Goal: Answer question/provide support: Share knowledge or assist other users

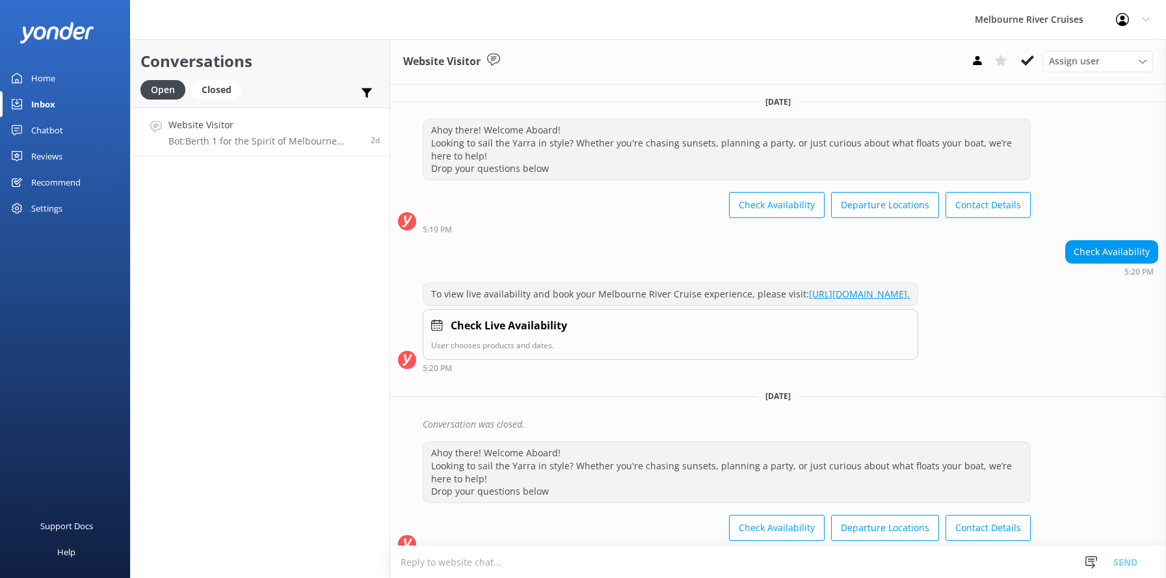
scroll to position [468, 0]
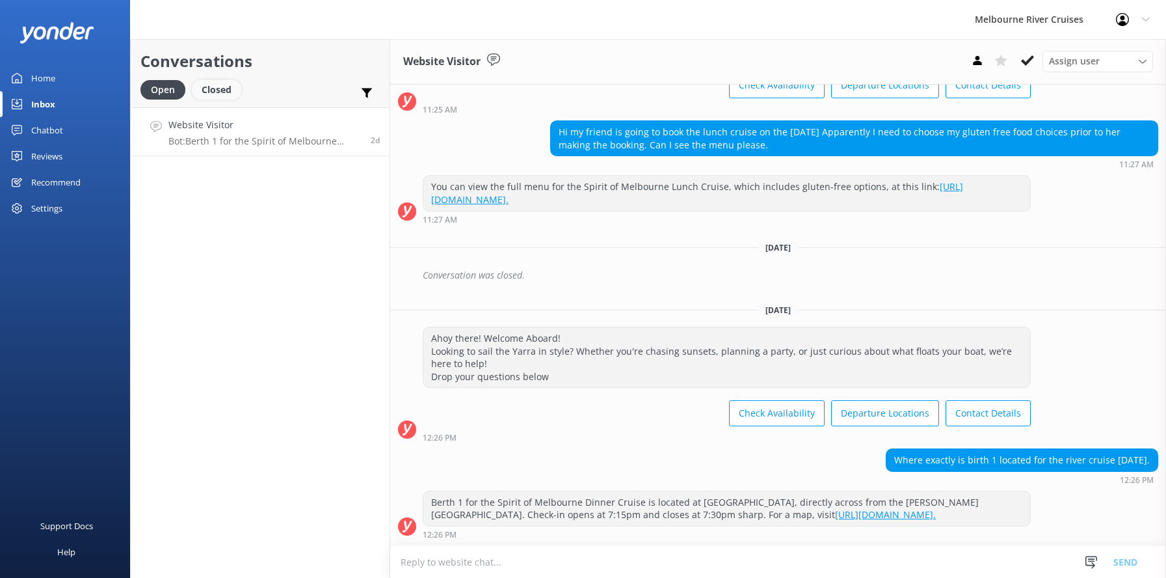
drag, startPoint x: 211, startPoint y: 87, endPoint x: 206, endPoint y: 91, distance: 7.0
click at [211, 87] on div "Closed" at bounding box center [216, 90] width 49 height 20
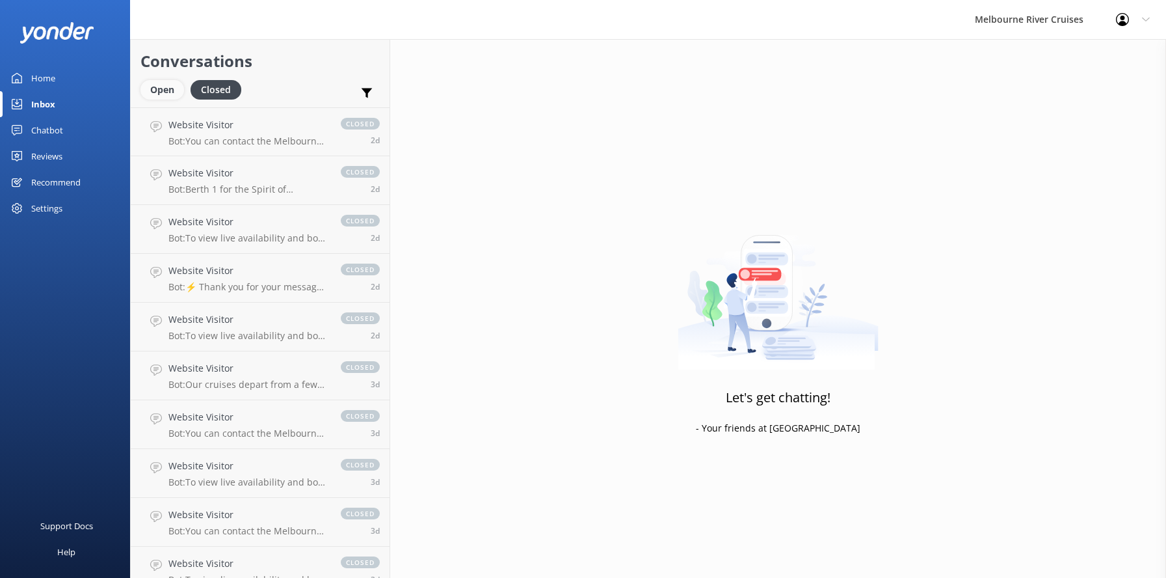
click at [157, 88] on div "Open" at bounding box center [162, 90] width 44 height 20
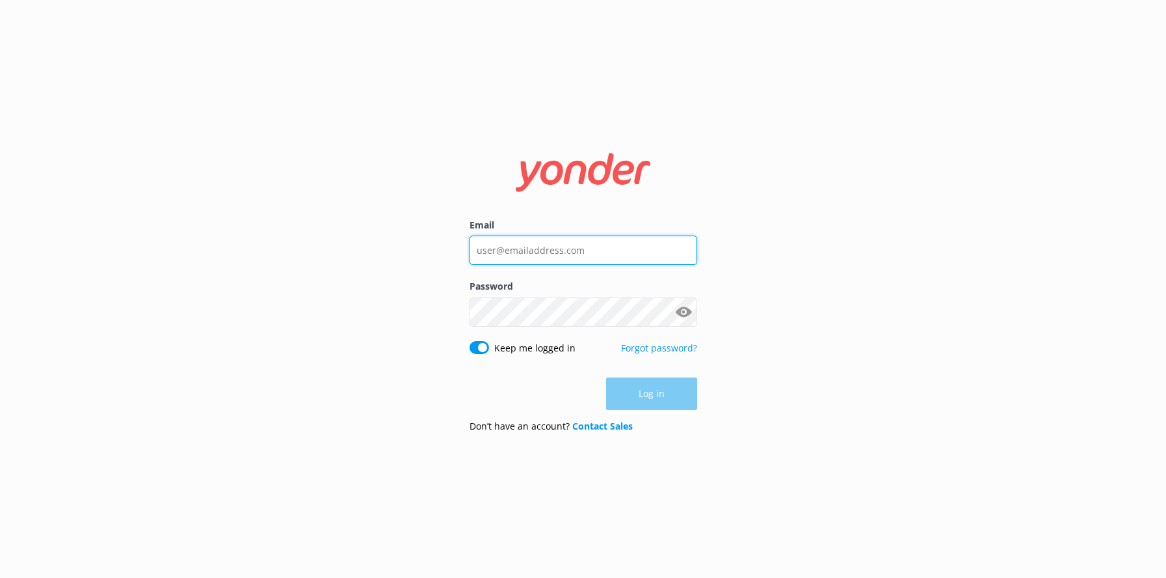
type input "[EMAIL_ADDRESS][DOMAIN_NAME]"
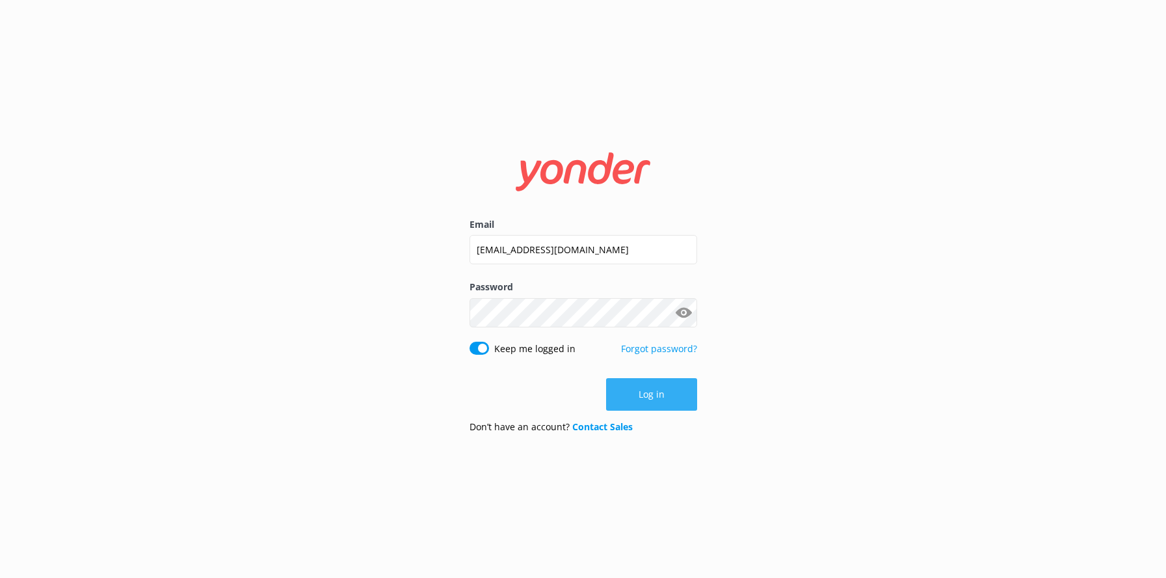
click at [642, 392] on button "Log in" at bounding box center [651, 394] width 91 height 33
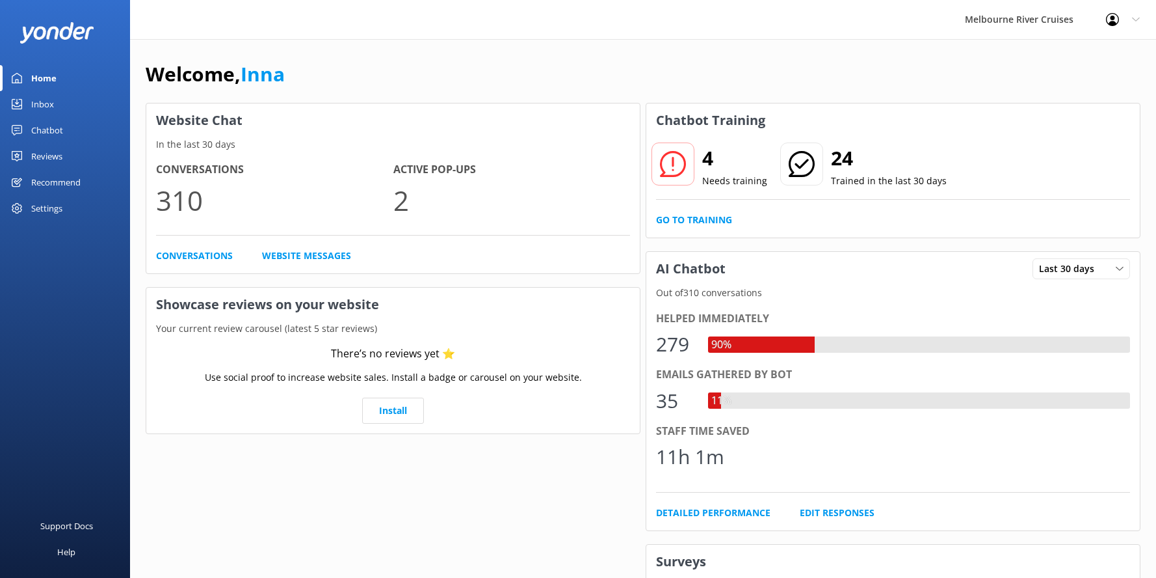
click at [46, 103] on div "Inbox" at bounding box center [42, 104] width 23 height 26
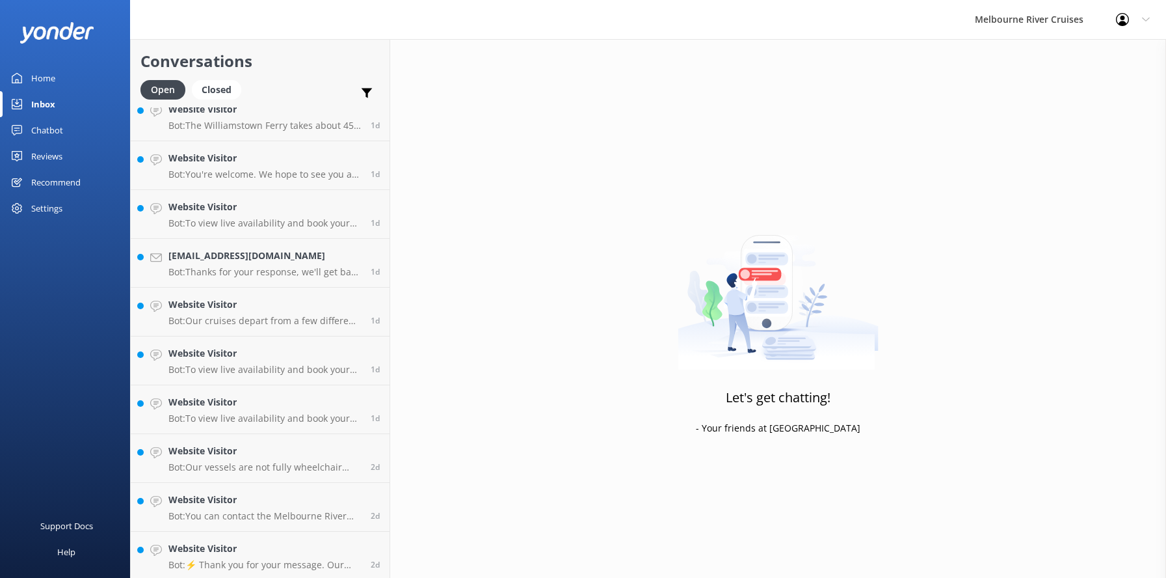
scroll to position [652, 0]
click at [230, 548] on h4 "Website Visitor" at bounding box center [264, 546] width 193 height 14
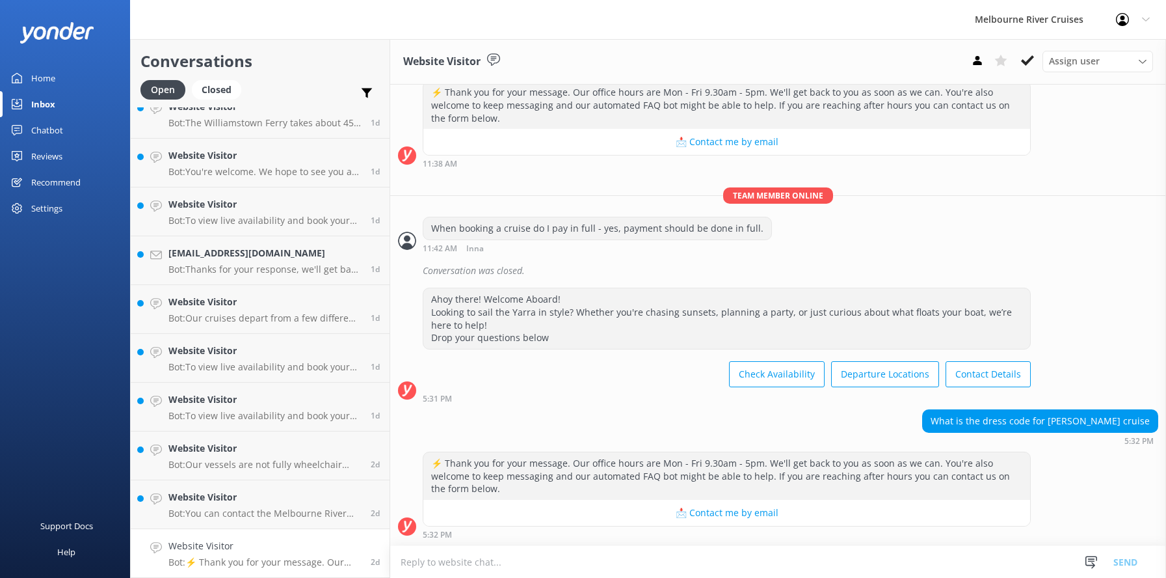
scroll to position [1207, 0]
click at [202, 501] on h4 "Website Visitor" at bounding box center [264, 497] width 193 height 14
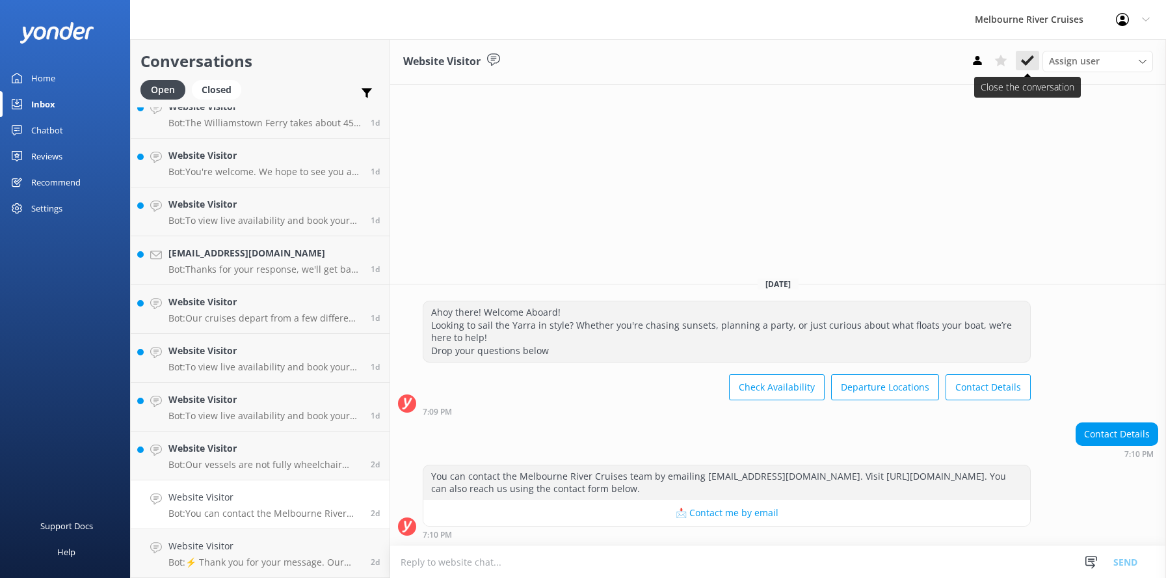
click at [1023, 55] on icon at bounding box center [1027, 60] width 13 height 13
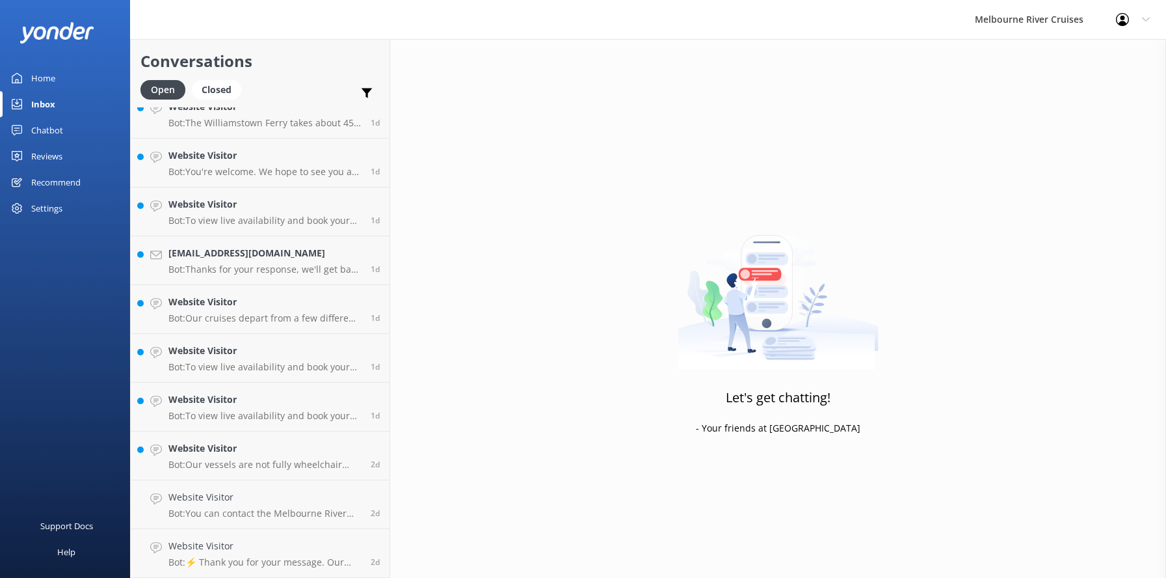
scroll to position [603, 0]
click at [211, 512] on p "Bot: Our vessels are not fully wheelchair accessible, but we can accommodate fo…" at bounding box center [264, 513] width 193 height 12
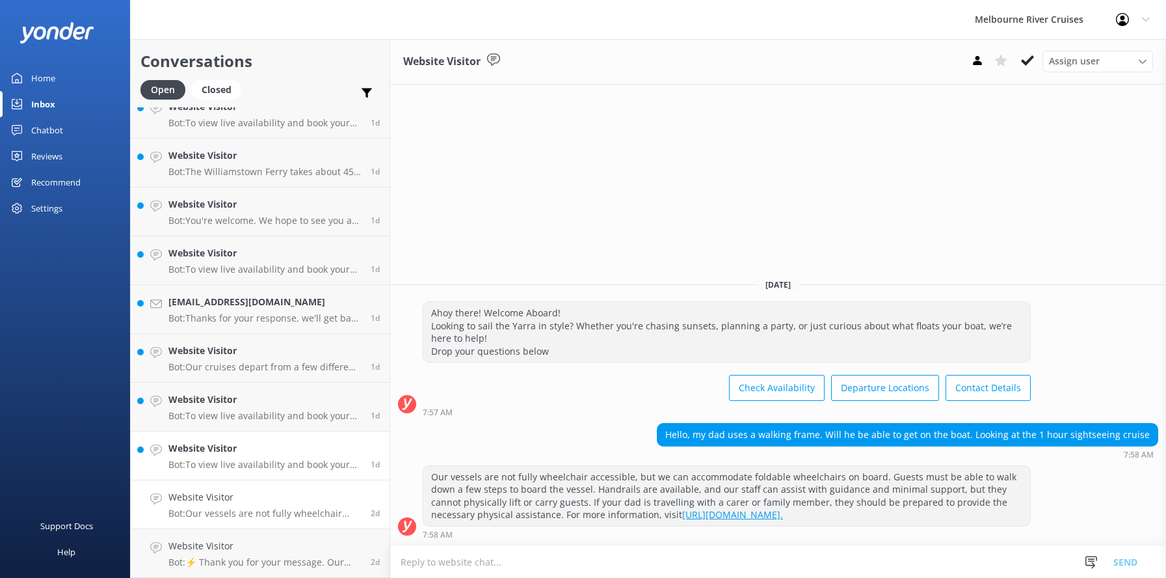
click at [208, 457] on div "Website Visitor Bot: To view live availability and book your Melbourne River Cr…" at bounding box center [264, 455] width 193 height 29
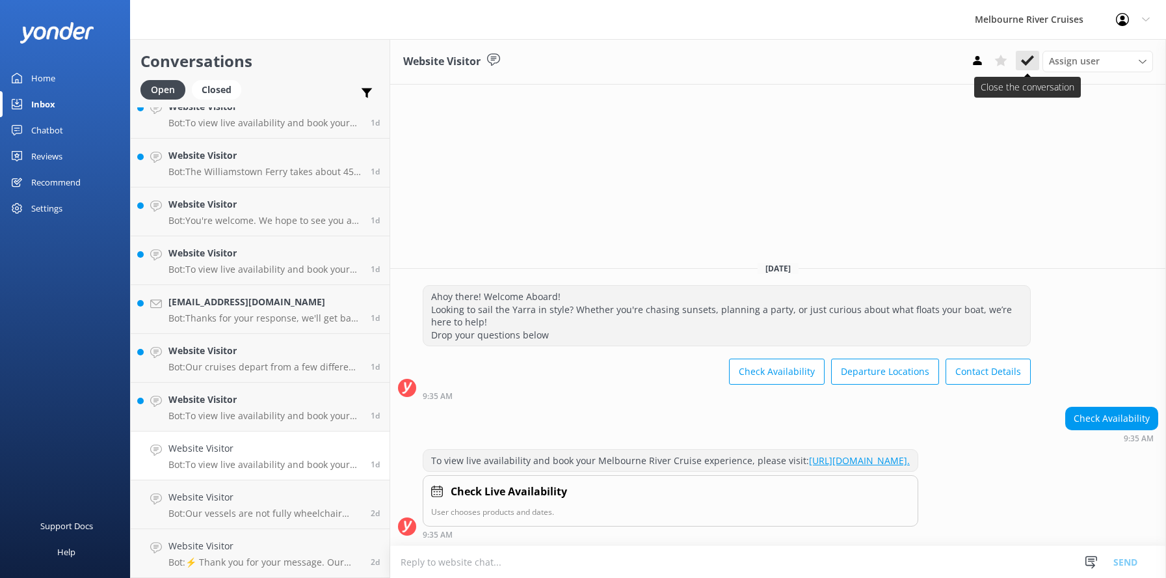
click at [1029, 61] on use at bounding box center [1027, 60] width 13 height 10
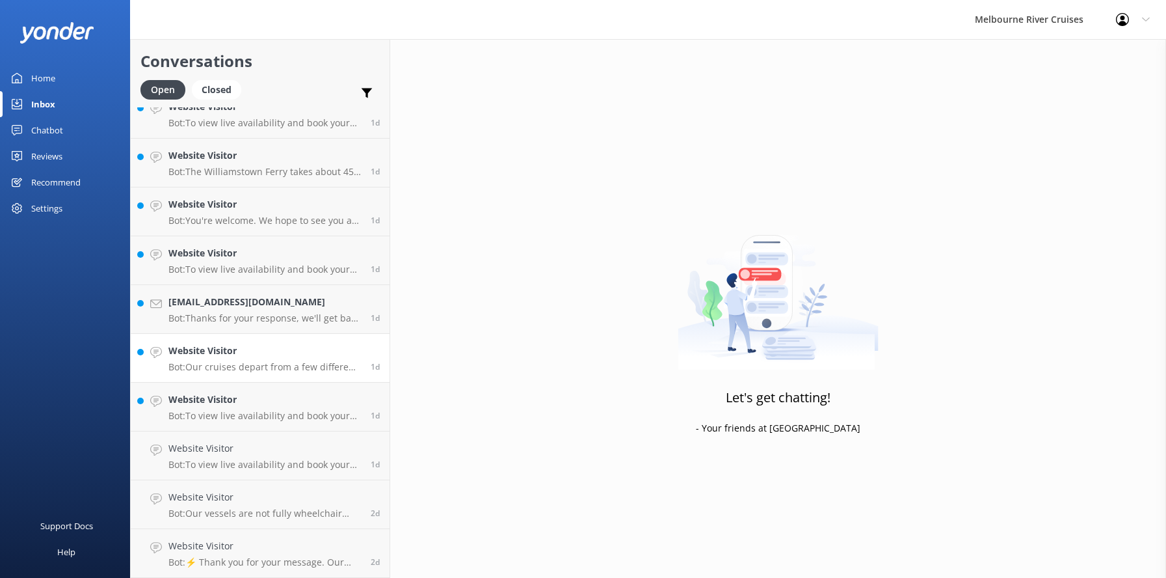
scroll to position [554, 0]
click at [196, 455] on h4 "Website Visitor" at bounding box center [264, 448] width 193 height 14
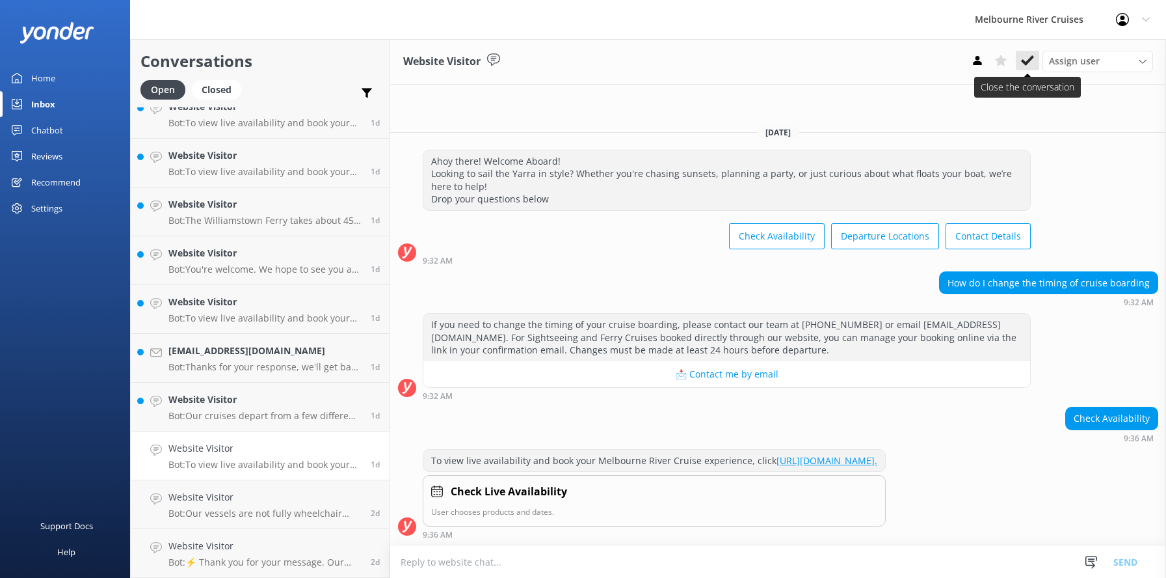
click at [1024, 60] on icon at bounding box center [1027, 60] width 13 height 13
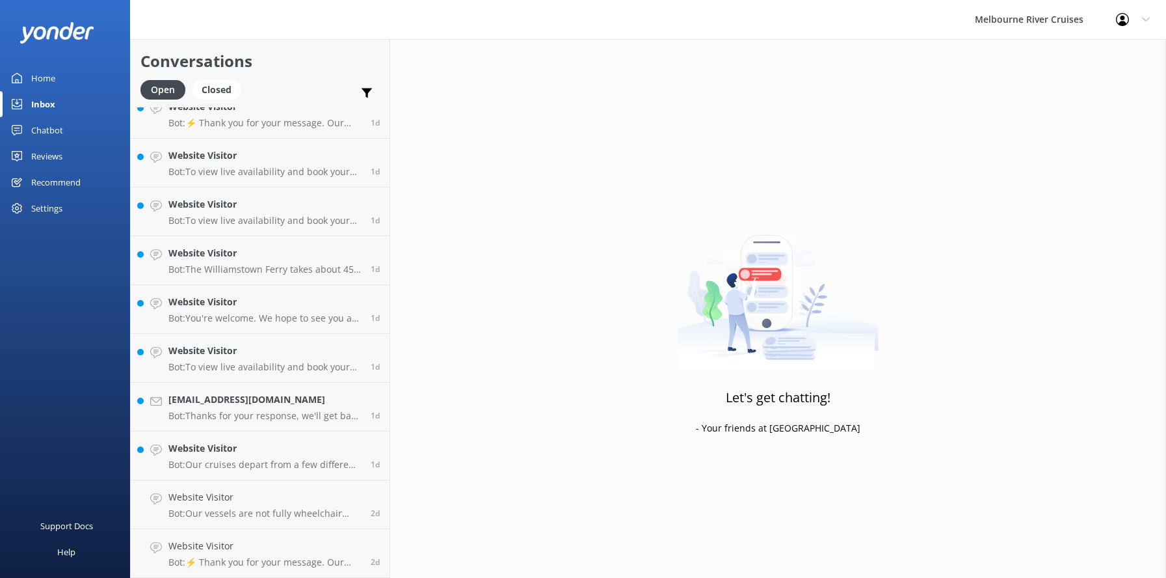
scroll to position [505, 0]
click at [219, 452] on h4 "Website Visitor" at bounding box center [264, 448] width 193 height 14
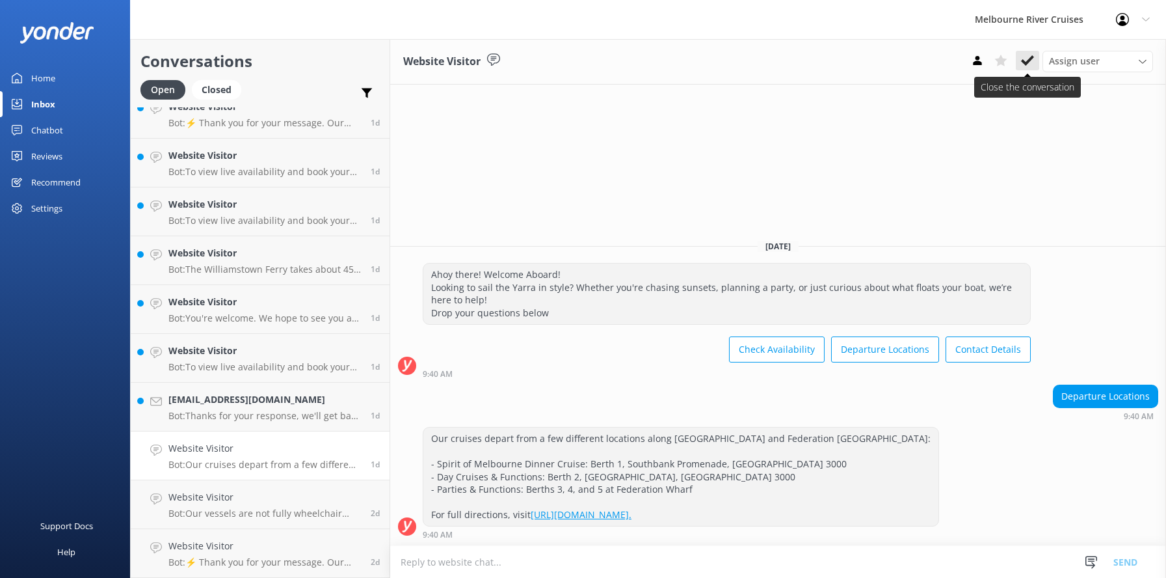
click at [1023, 59] on icon at bounding box center [1027, 60] width 13 height 13
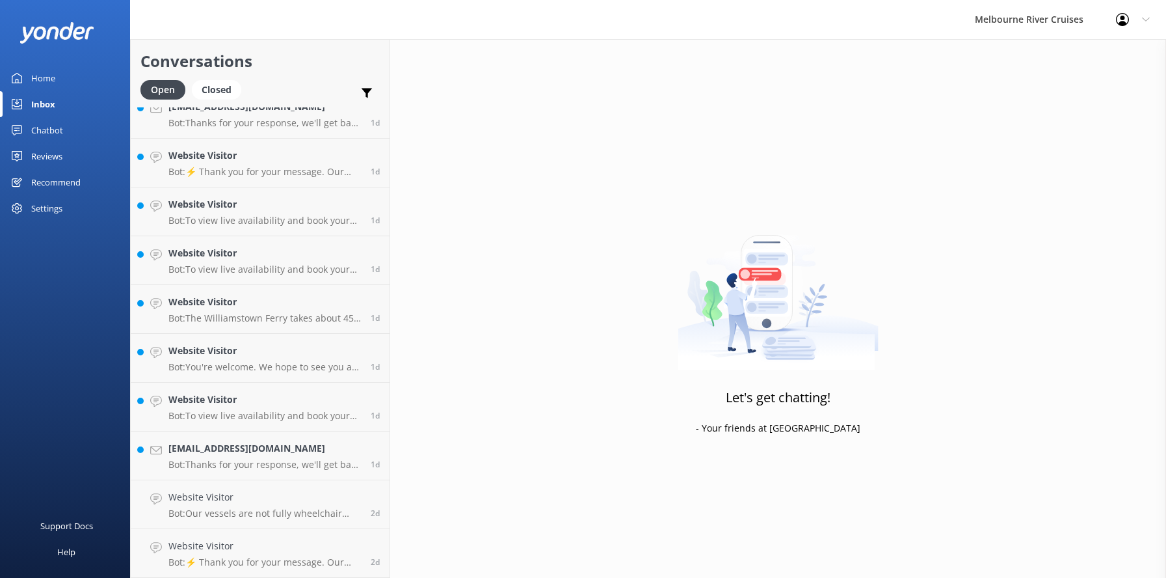
scroll to position [457, 0]
click at [222, 457] on div "[EMAIL_ADDRESS][DOMAIN_NAME] Bot: Thanks for your response, we'll get back to y…" at bounding box center [264, 455] width 193 height 29
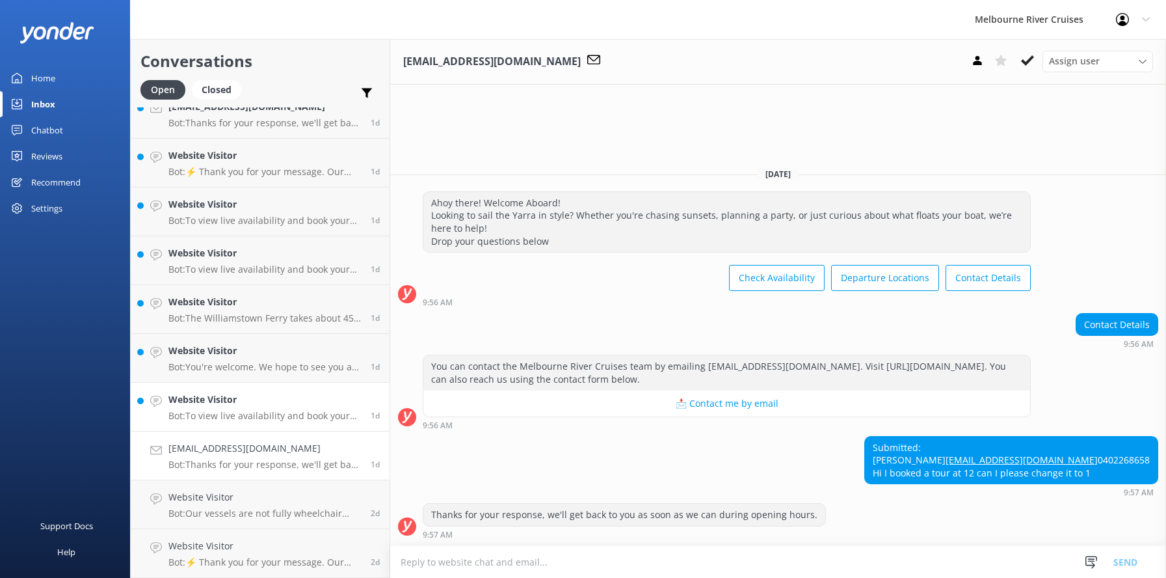
click at [221, 403] on h4 "Website Visitor" at bounding box center [264, 399] width 193 height 14
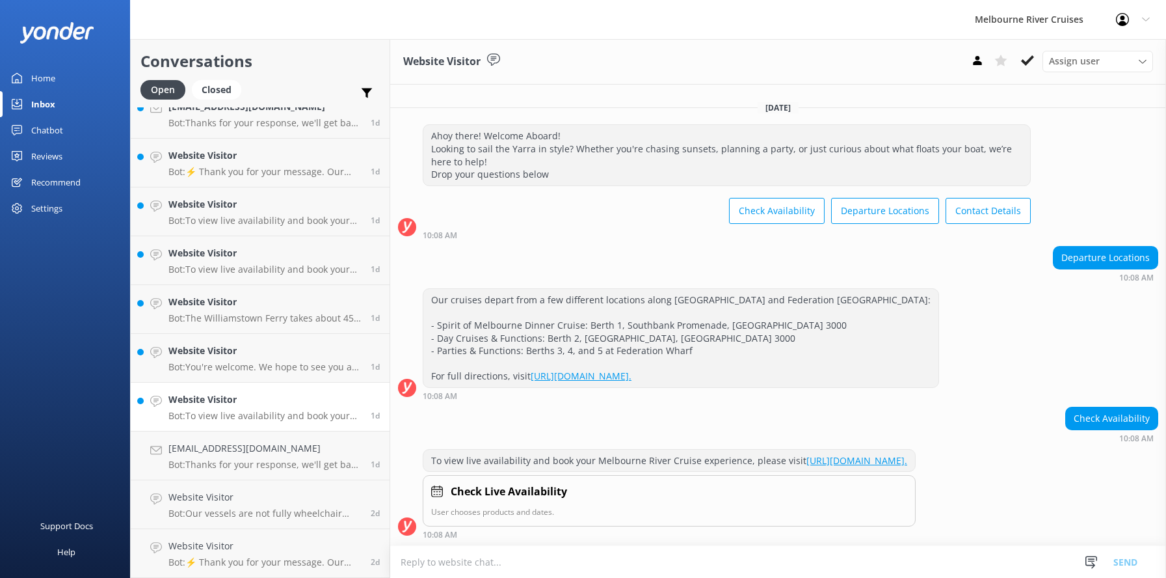
scroll to position [7, 0]
click at [1030, 60] on use at bounding box center [1027, 60] width 13 height 10
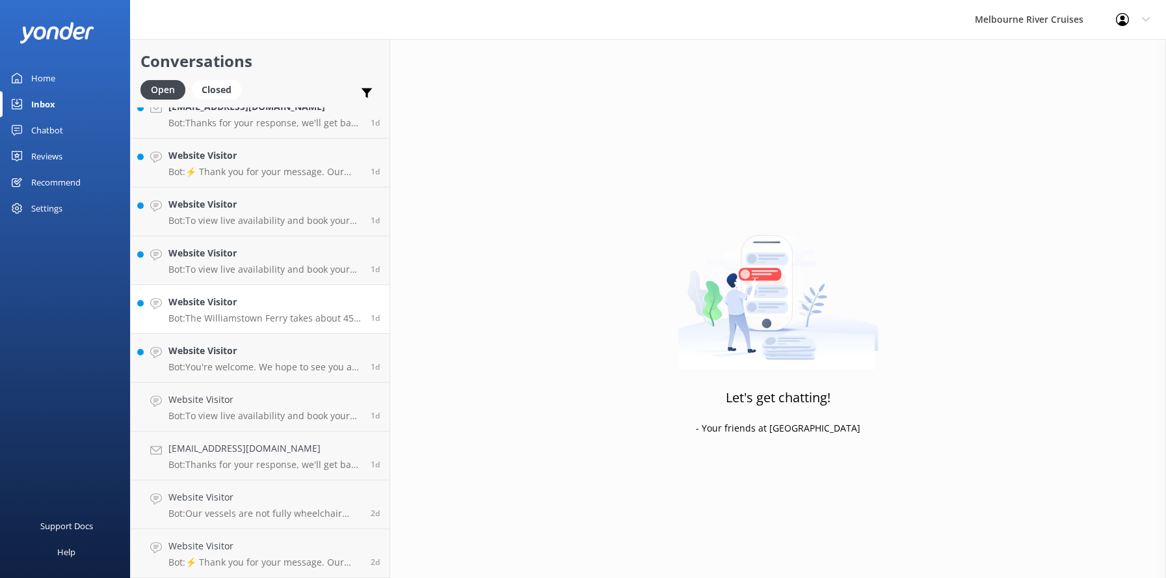
scroll to position [408, 0]
click at [205, 414] on p "Bot: You're welcome. We hope to see you at Melbourne River Cruises soon!" at bounding box center [264, 416] width 193 height 12
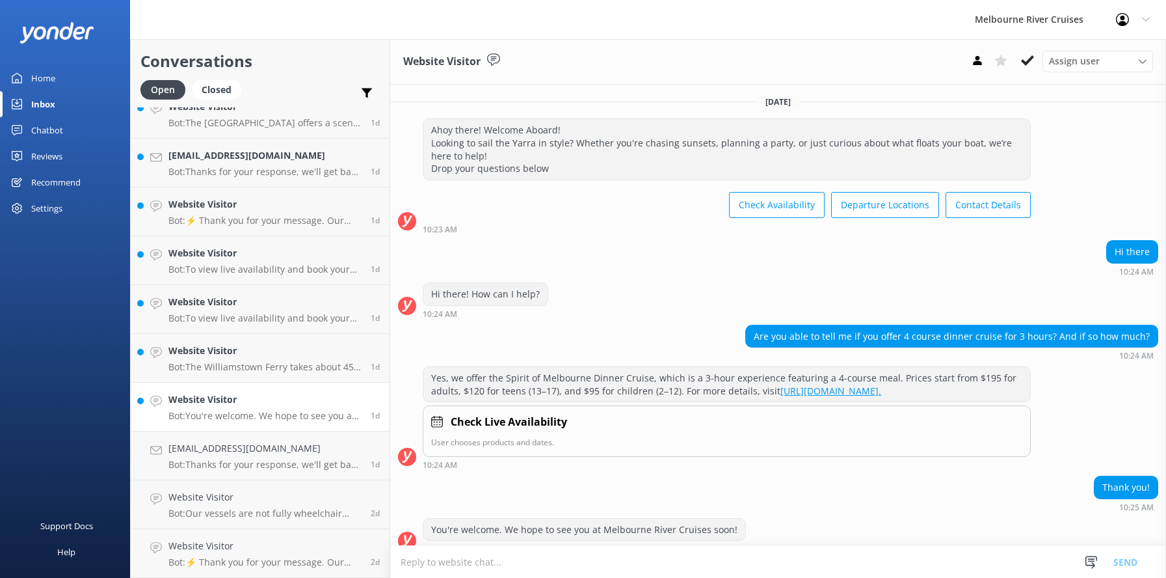
scroll to position [27, 0]
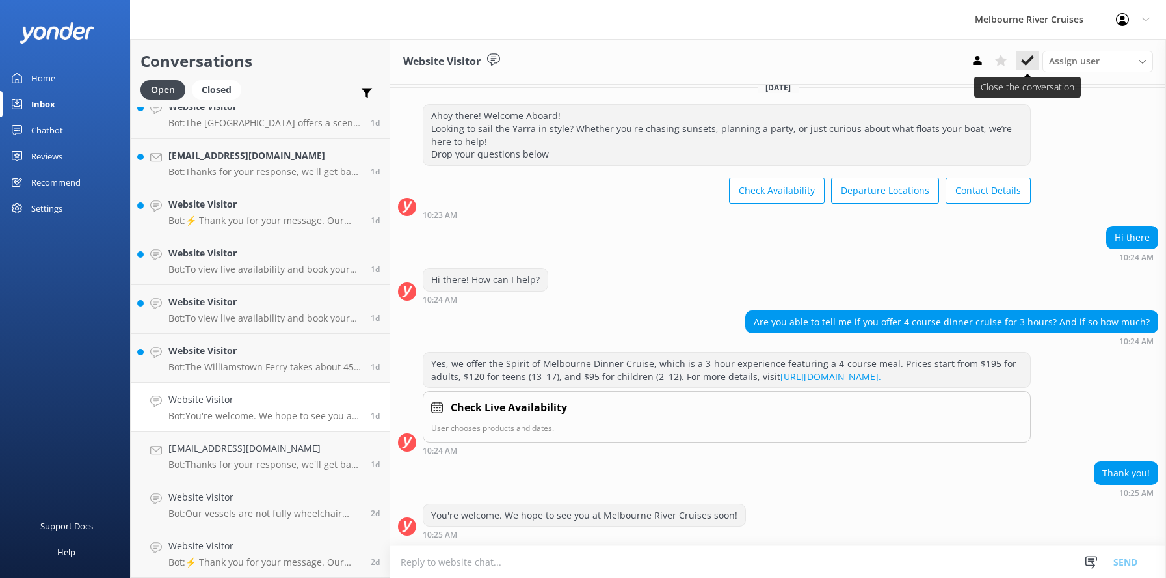
click at [1024, 64] on use at bounding box center [1027, 60] width 13 height 10
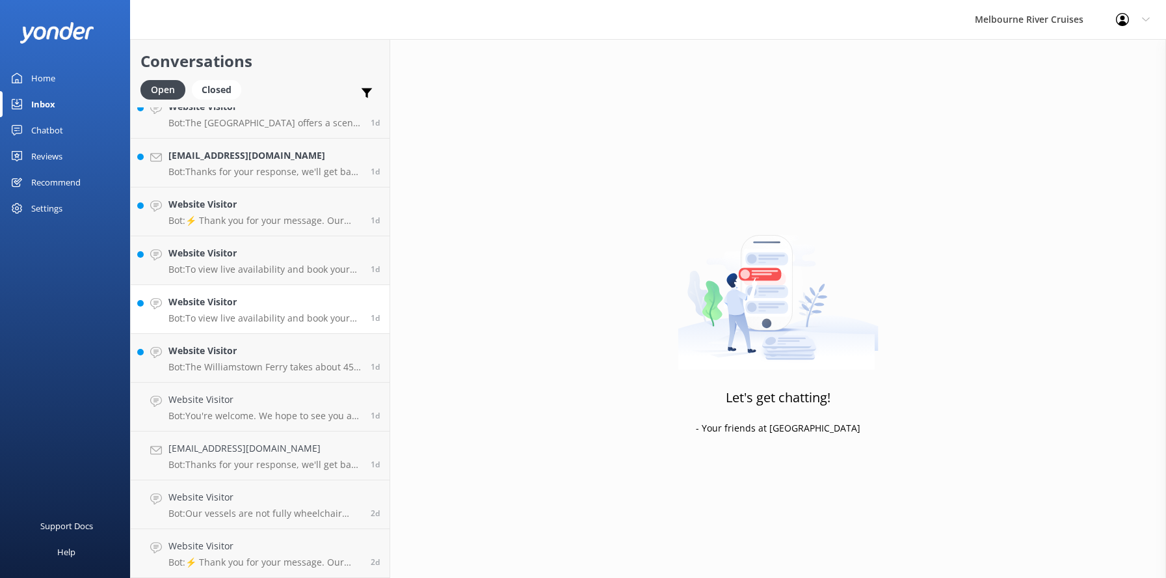
scroll to position [359, 0]
click at [227, 355] on h4 "Website Visitor" at bounding box center [264, 350] width 193 height 14
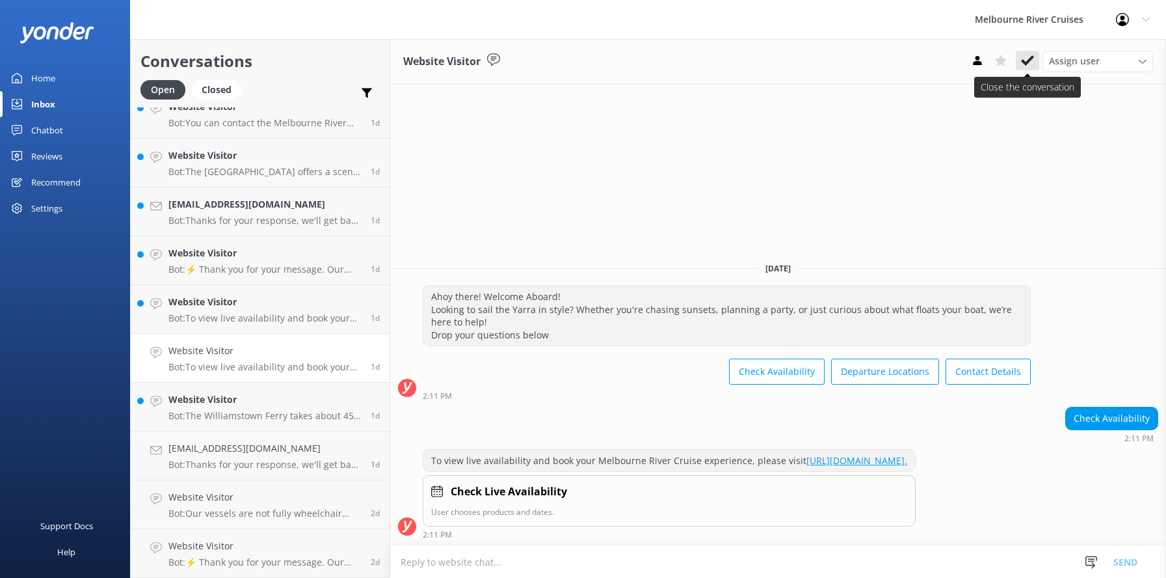
click at [1030, 57] on icon at bounding box center [1027, 60] width 13 height 13
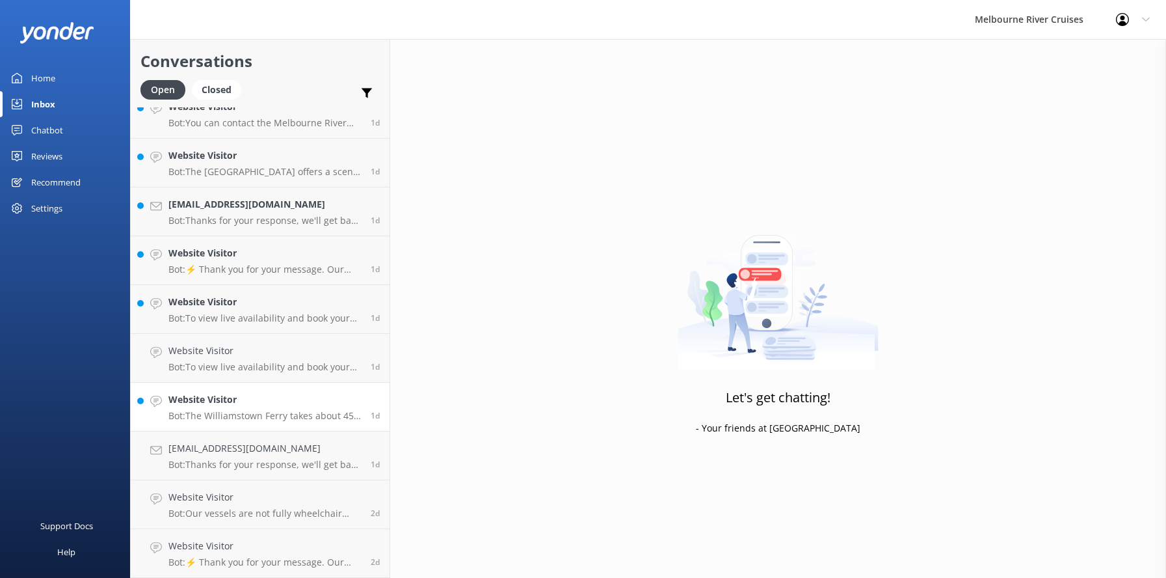
scroll to position [310, 0]
click at [219, 401] on h4 "Website Visitor" at bounding box center [264, 399] width 193 height 14
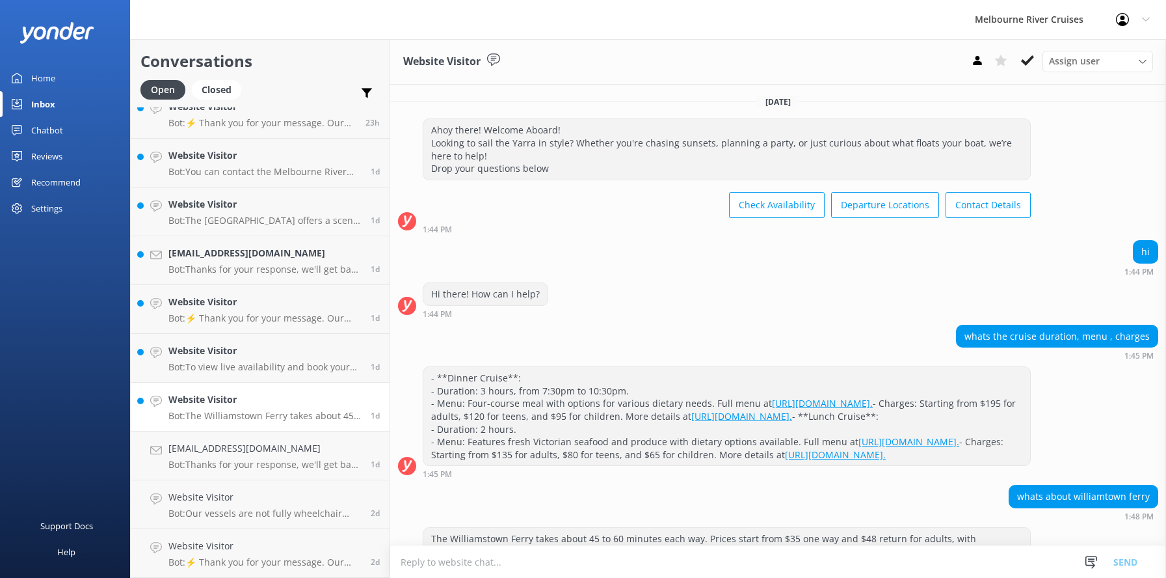
scroll to position [167, 0]
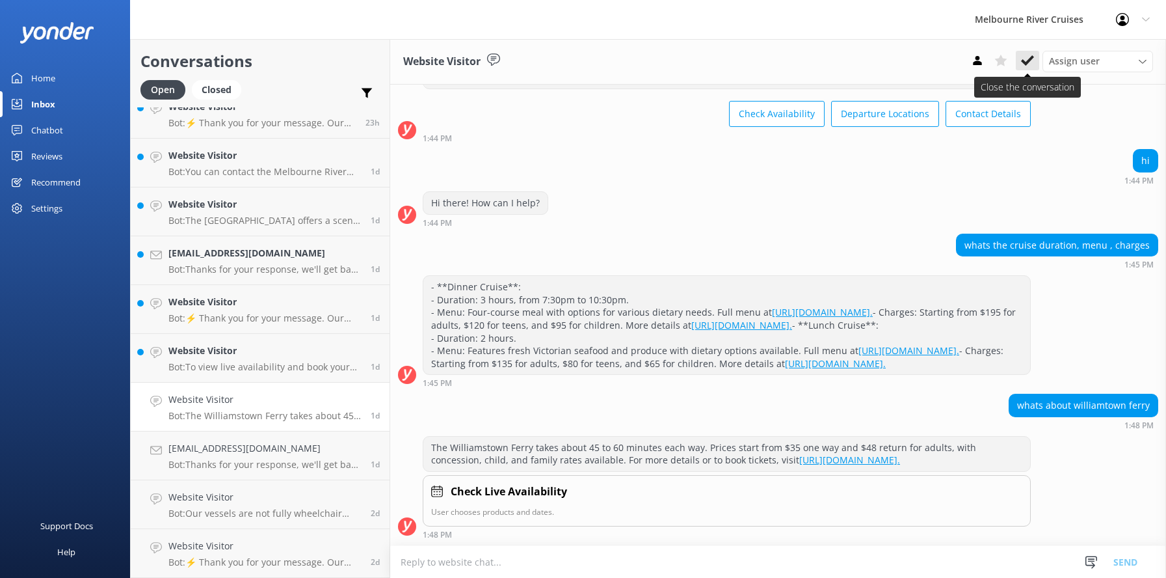
click at [1030, 56] on icon at bounding box center [1027, 60] width 13 height 13
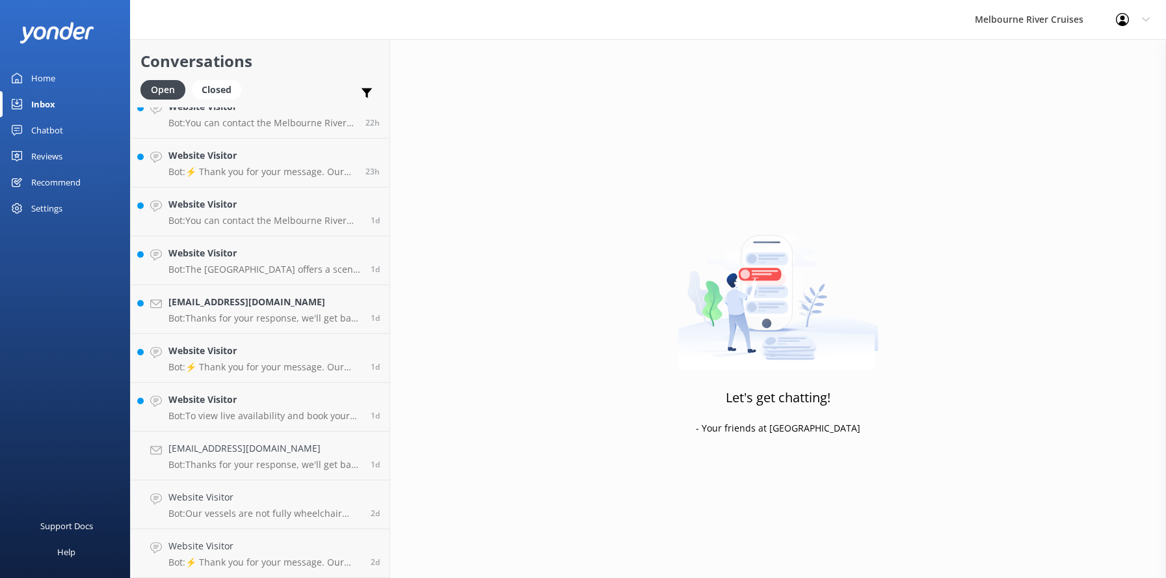
scroll to position [261, 0]
click at [194, 400] on h4 "Website Visitor" at bounding box center [264, 399] width 193 height 14
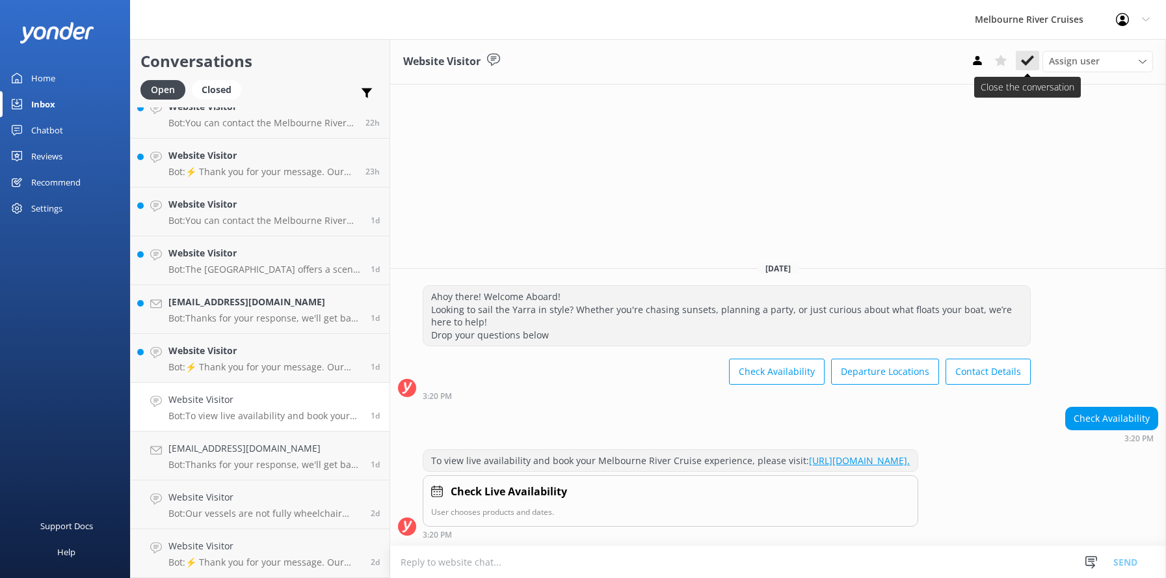
click at [1027, 57] on icon at bounding box center [1027, 60] width 13 height 13
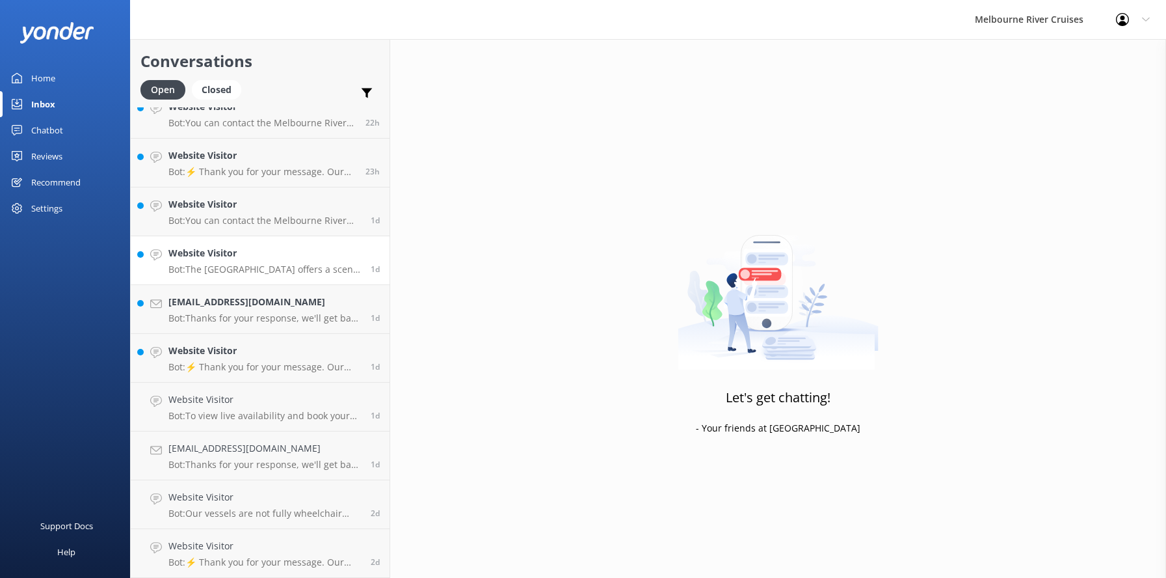
scroll to position [213, 0]
click at [233, 409] on div "Website Visitor Bot: ⚡ Thank you for your message. Our office hours are Mon - F…" at bounding box center [264, 406] width 193 height 29
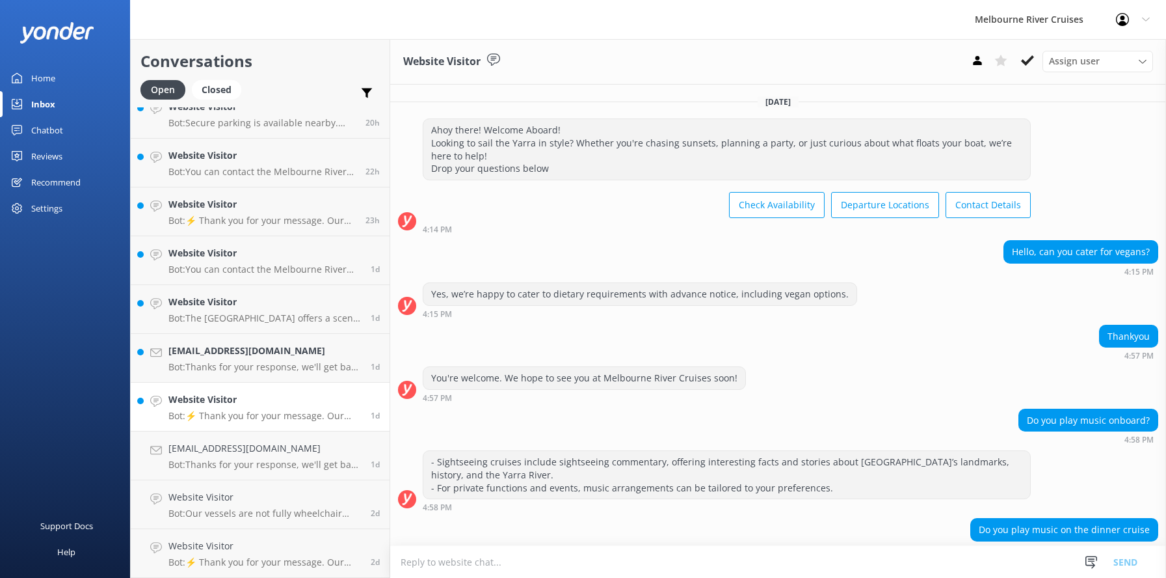
scroll to position [108, 0]
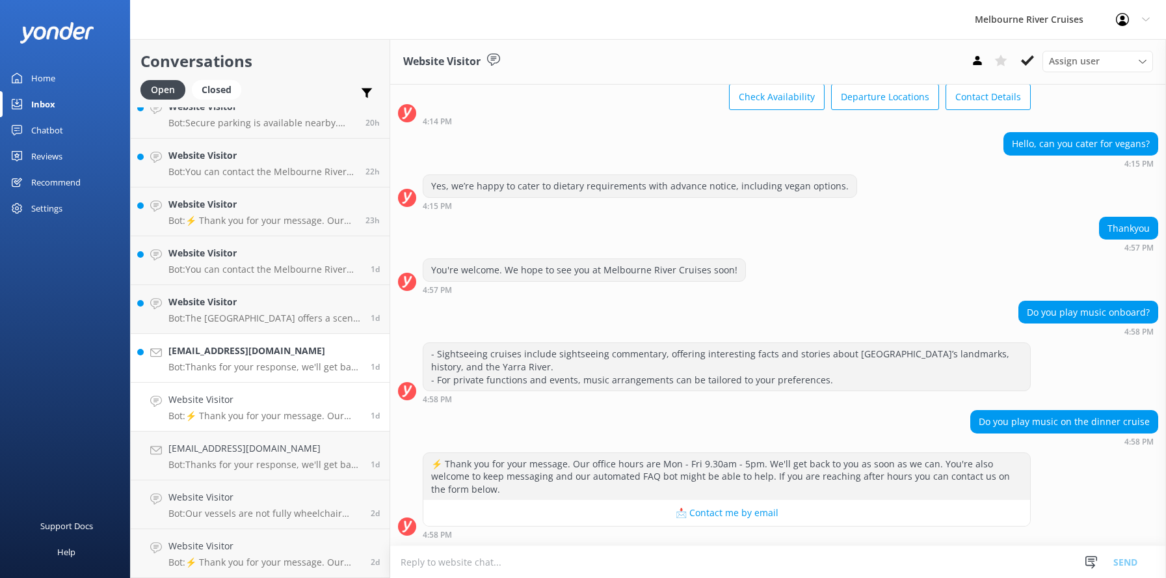
click at [225, 351] on h4 "[EMAIL_ADDRESS][DOMAIN_NAME]" at bounding box center [264, 350] width 193 height 14
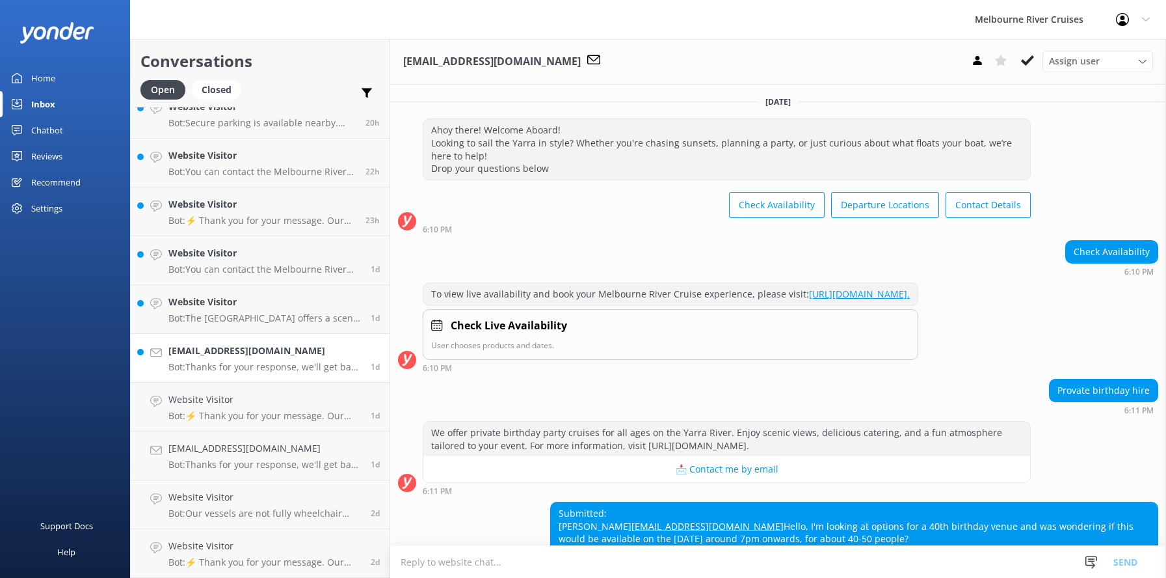
scroll to position [181, 0]
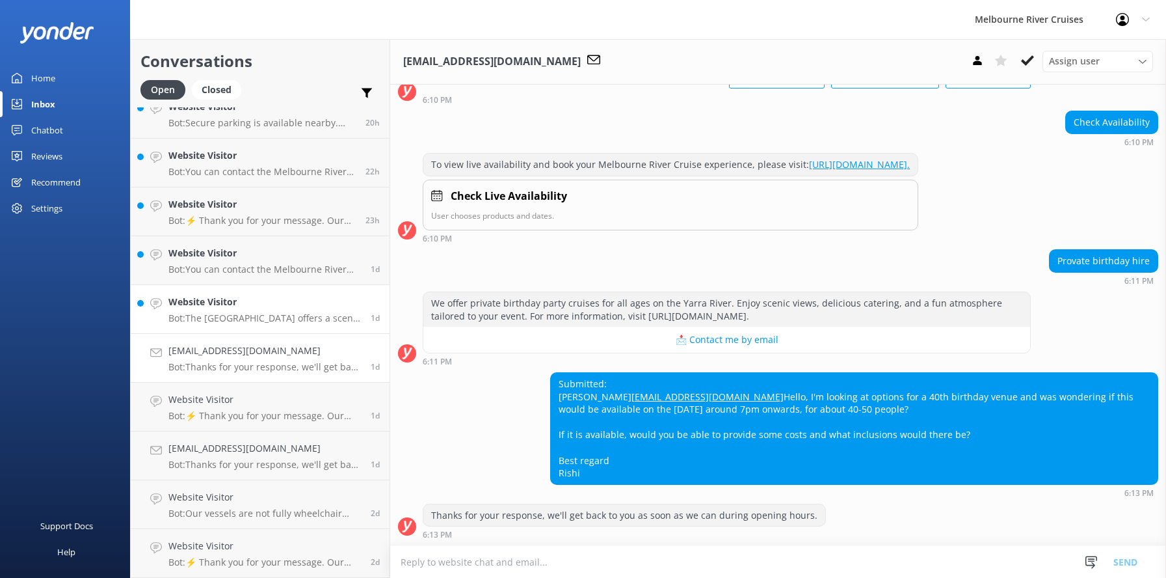
click at [217, 305] on h4 "Website Visitor" at bounding box center [264, 302] width 193 height 14
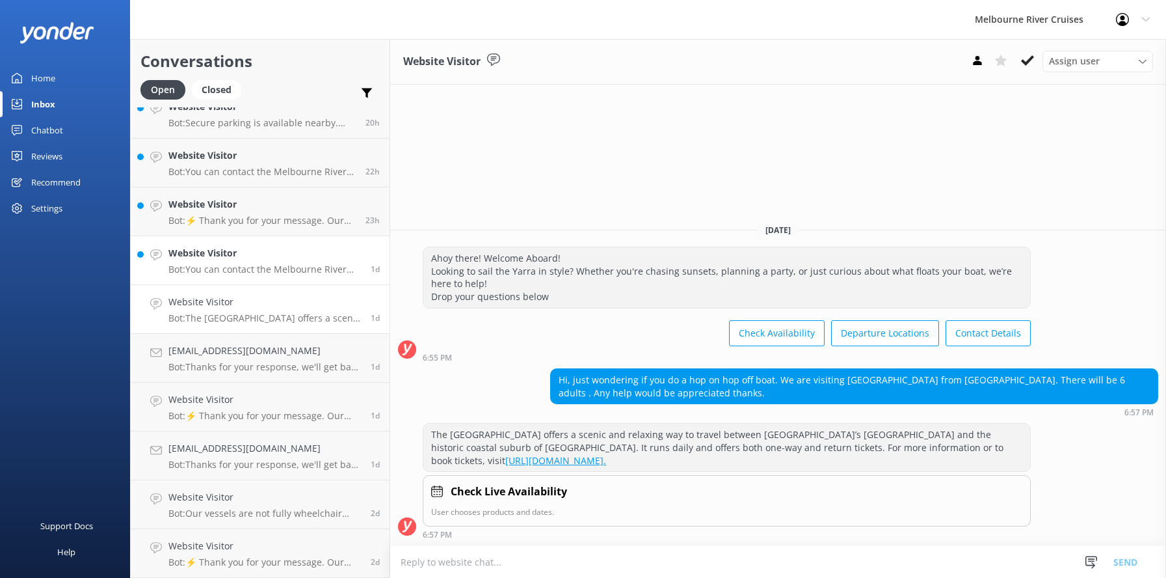
click at [203, 257] on h4 "Website Visitor" at bounding box center [264, 253] width 193 height 14
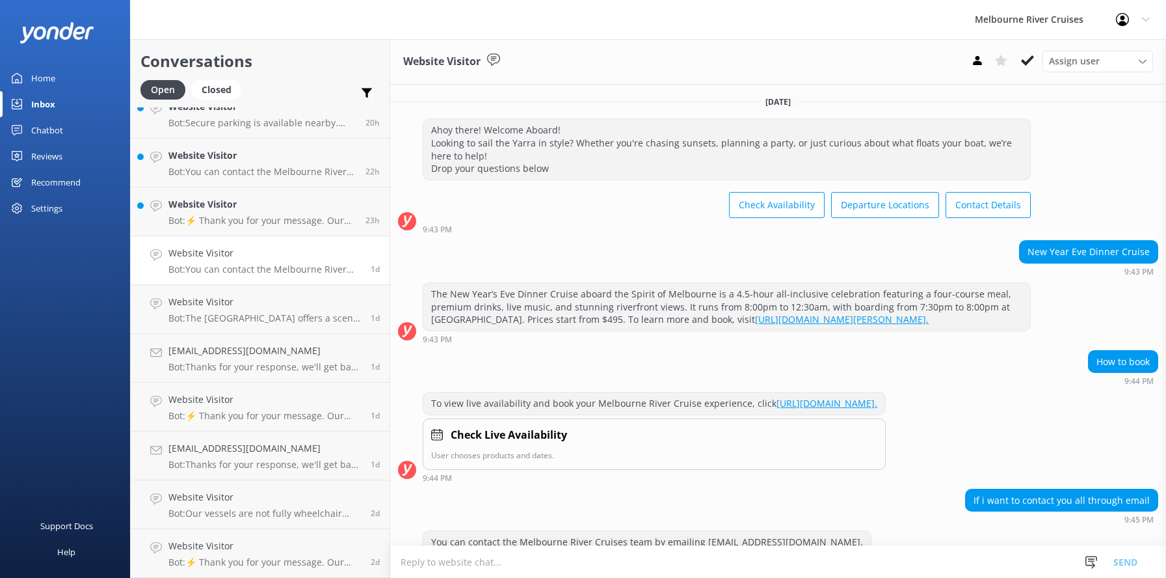
scroll to position [79, 0]
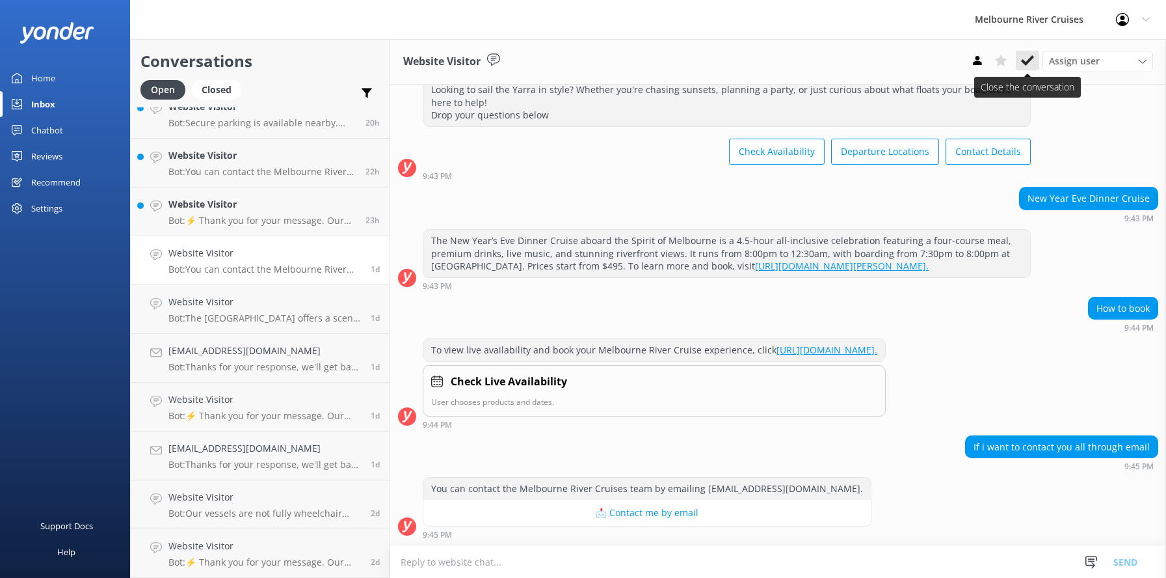
click at [1028, 62] on use at bounding box center [1027, 60] width 13 height 10
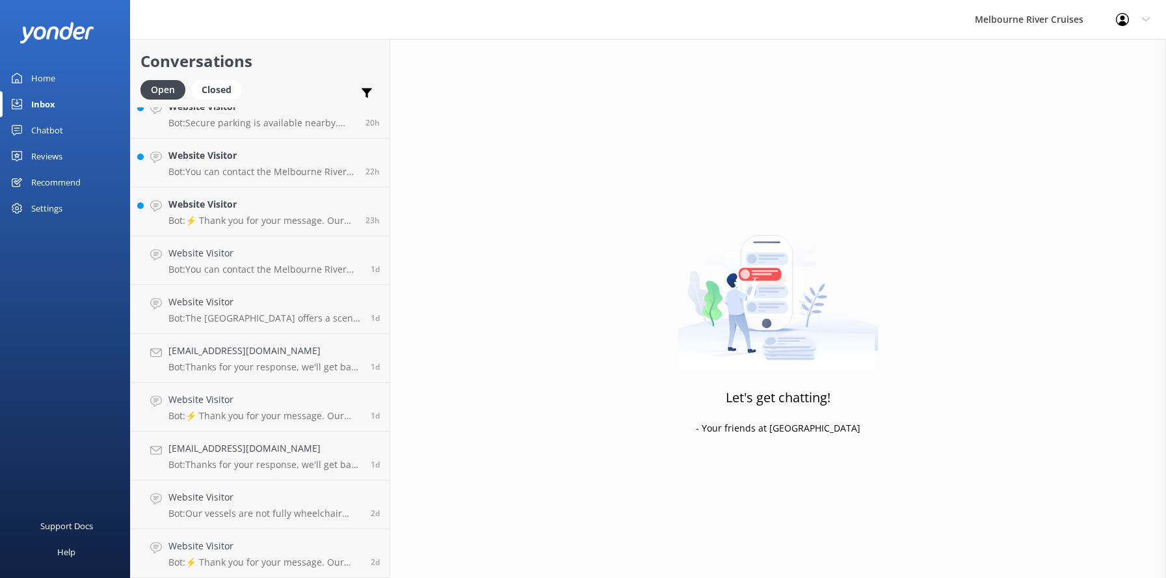
scroll to position [164, 0]
click at [235, 250] on h4 "Website Visitor" at bounding box center [261, 253] width 187 height 14
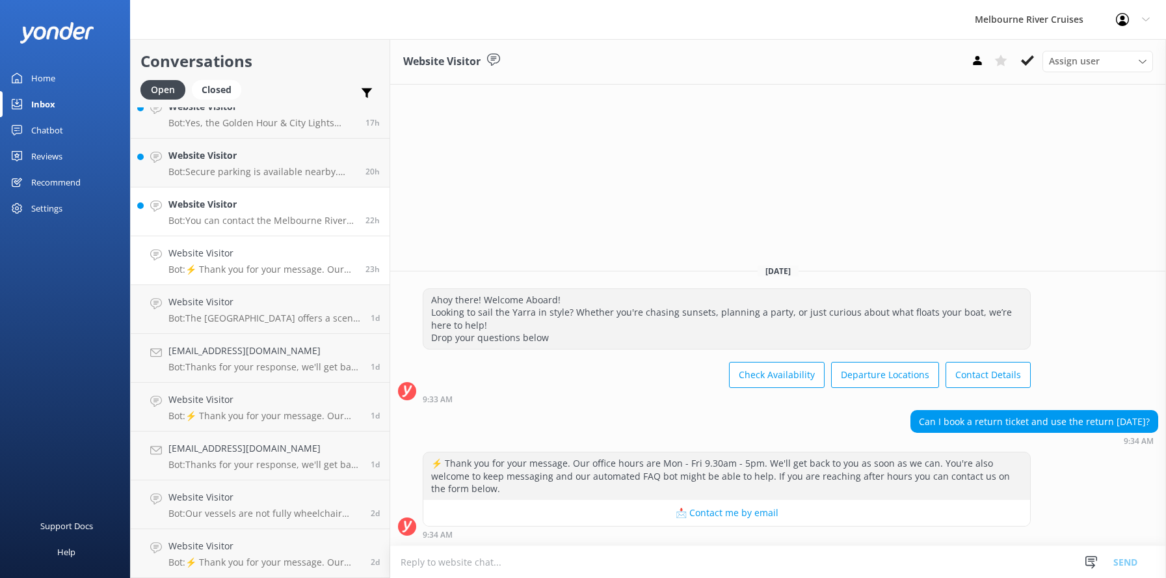
click at [212, 206] on h4 "Website Visitor" at bounding box center [261, 204] width 187 height 14
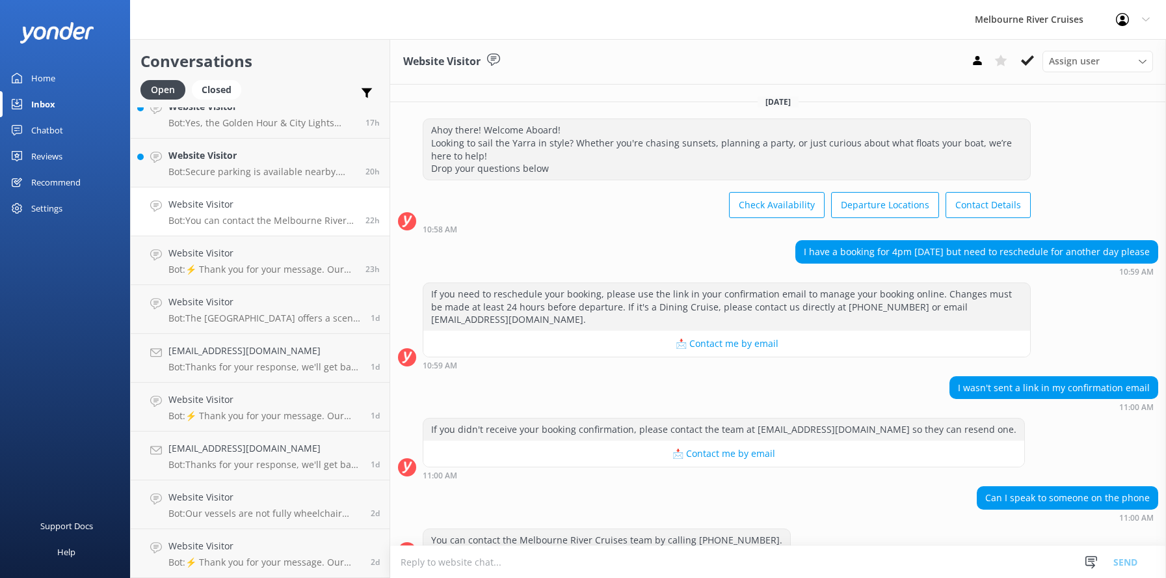
scroll to position [25, 0]
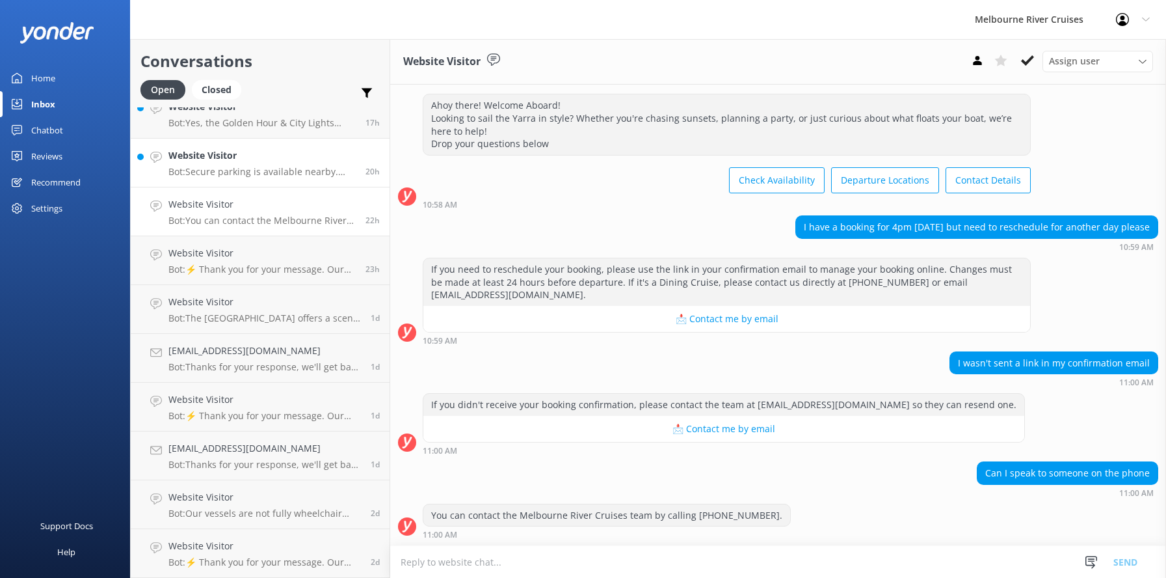
click at [202, 161] on h4 "Website Visitor" at bounding box center [261, 155] width 187 height 14
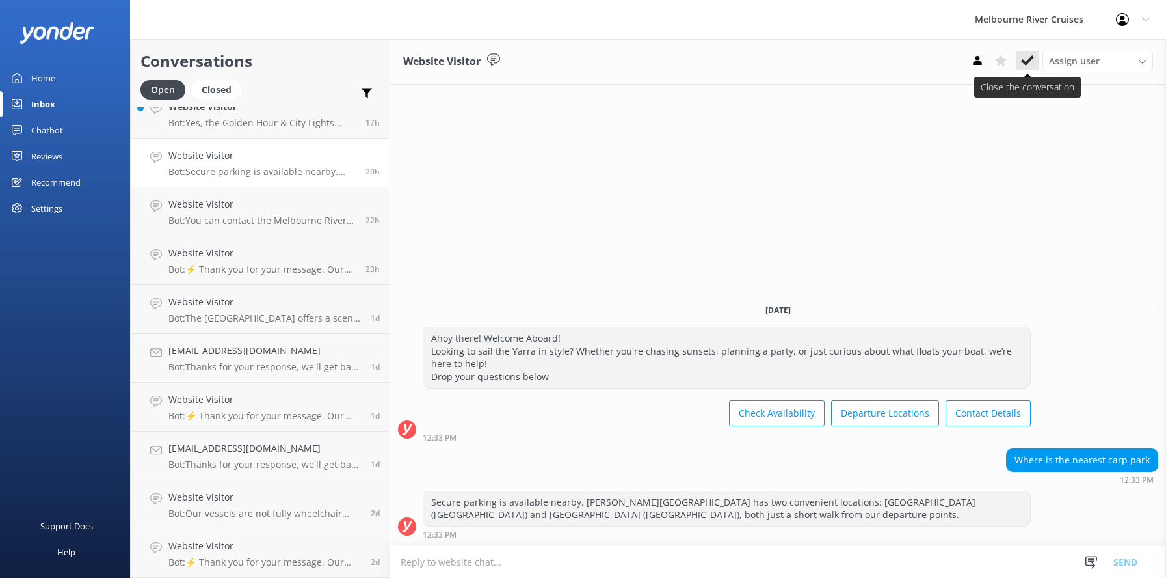
click at [1026, 60] on icon at bounding box center [1027, 60] width 13 height 13
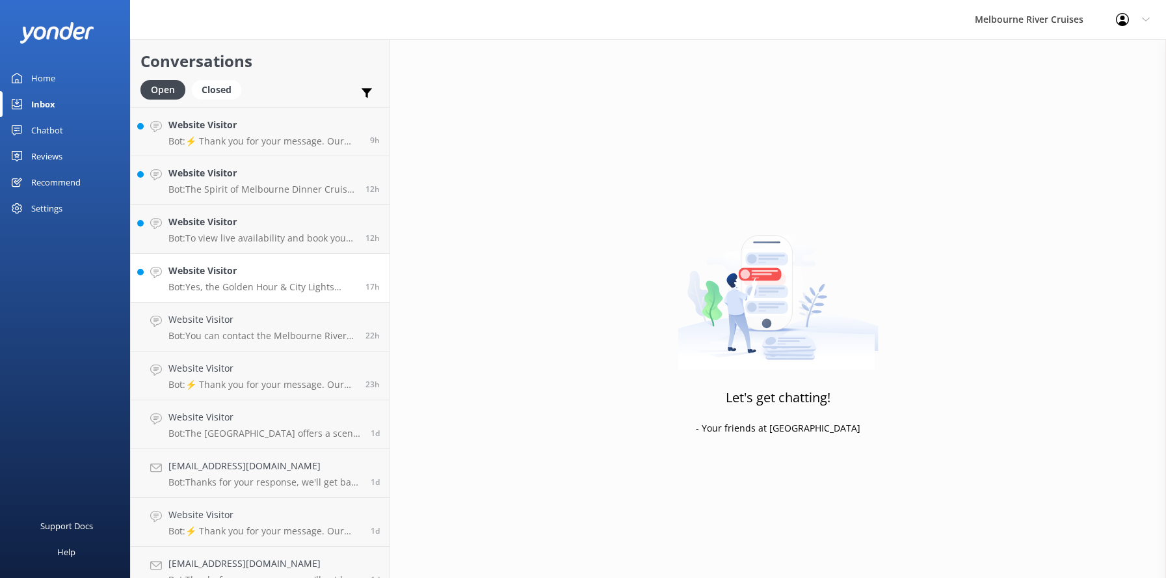
click at [187, 263] on link "Website Visitor Bot: Yes, the Golden Hour & City Lights Cruise operates on sele…" at bounding box center [260, 278] width 259 height 49
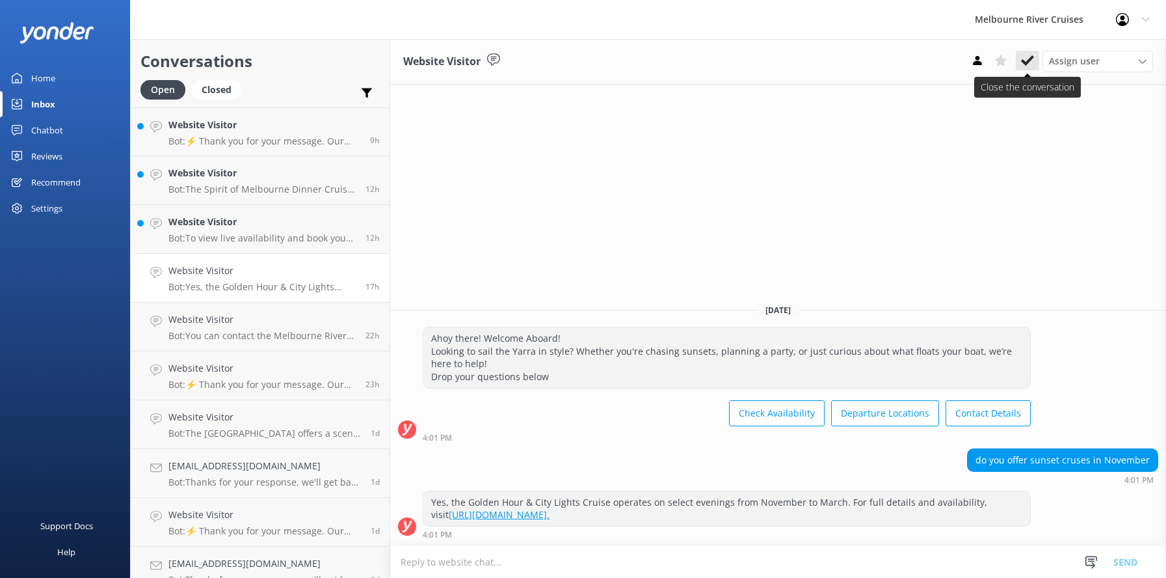
click at [1026, 60] on icon at bounding box center [1027, 60] width 13 height 13
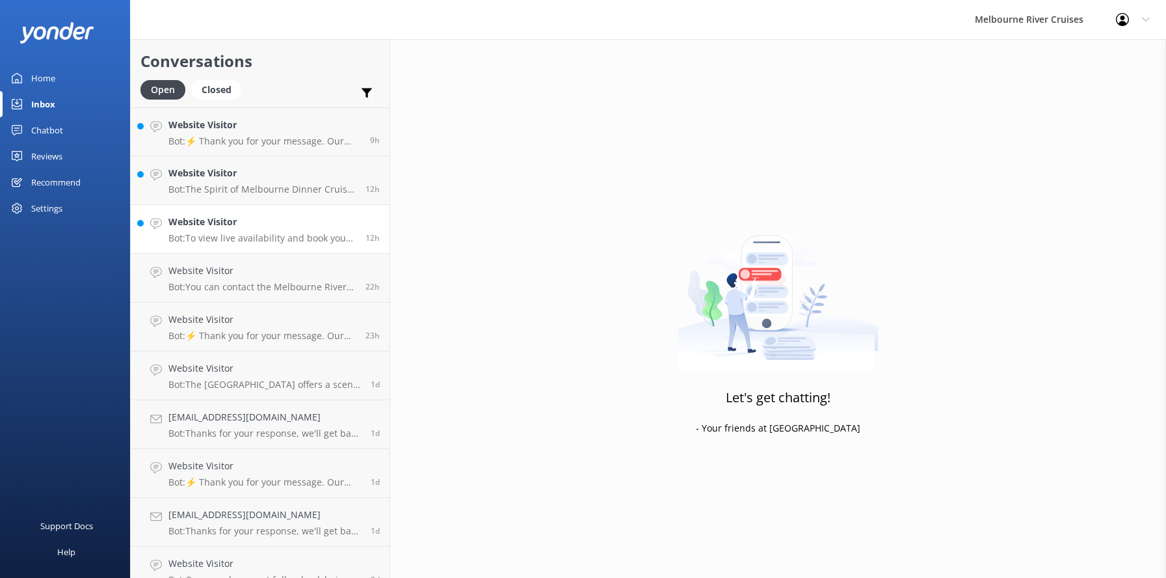
click at [185, 232] on p "Bot: To view live availability and book your Melbourne River Cruise experience,…" at bounding box center [261, 238] width 187 height 12
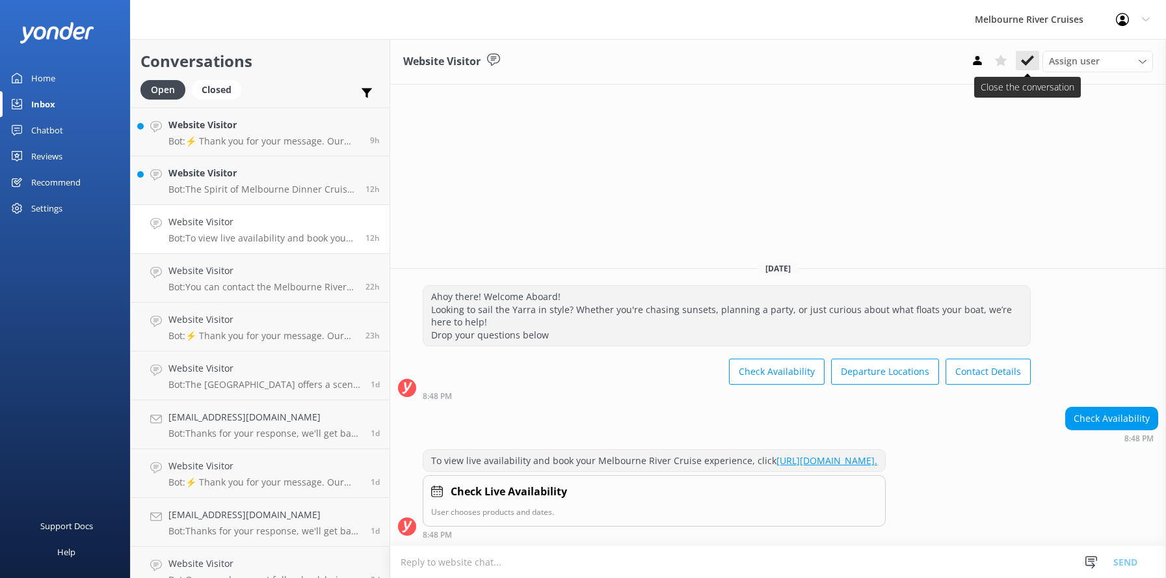
click at [1028, 61] on use at bounding box center [1027, 60] width 13 height 10
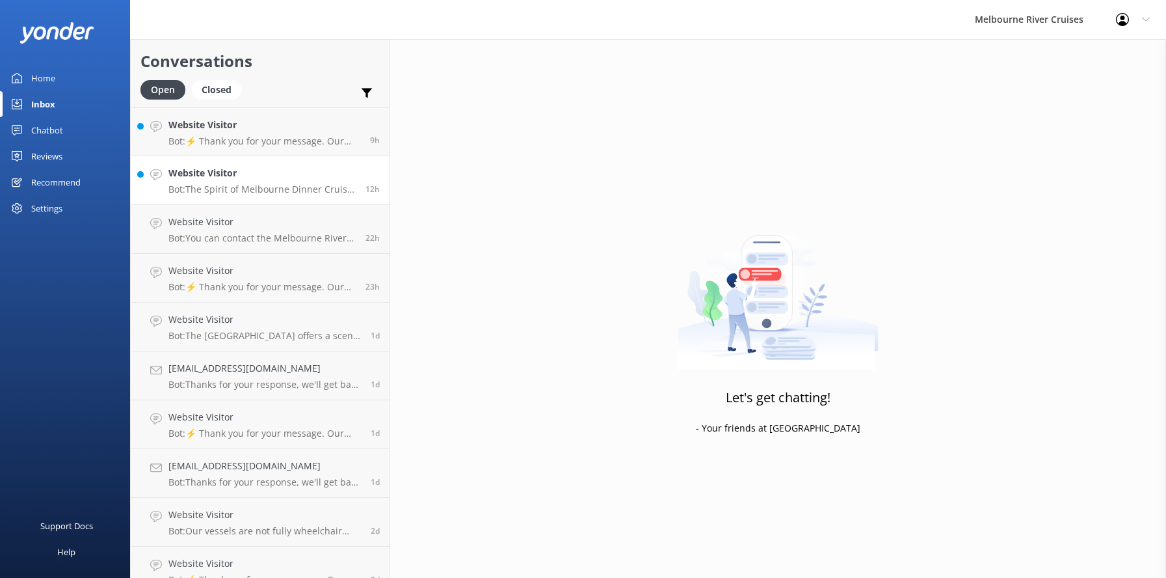
click at [221, 181] on div "Website Visitor Bot: The Spirit of Melbourne Dinner Cruise includes a 4-course …" at bounding box center [261, 180] width 187 height 29
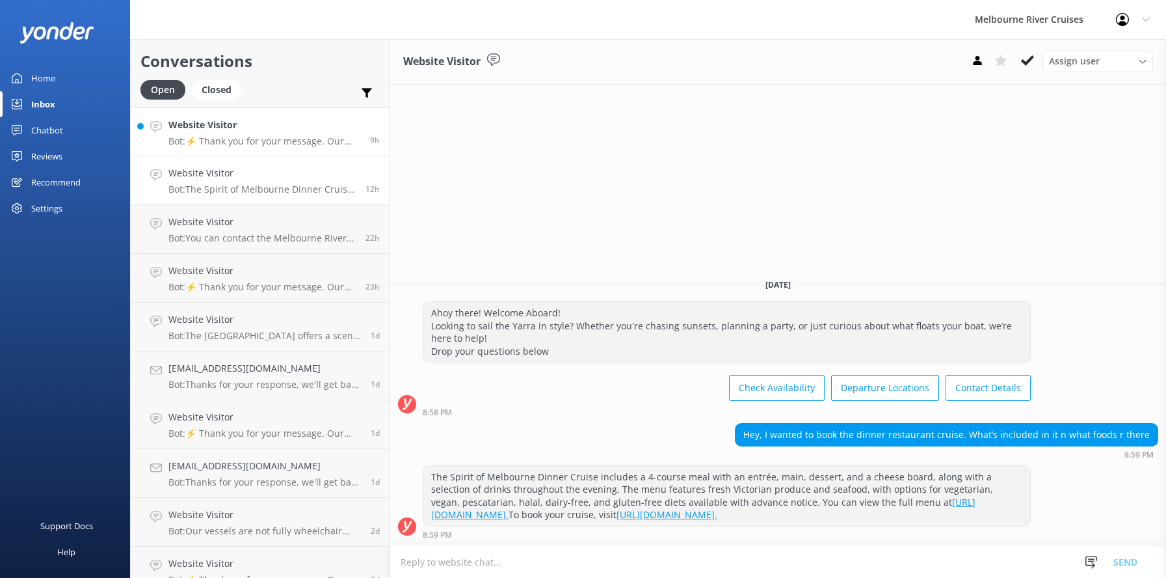
click at [217, 138] on p "Bot: ⚡ Thank you for your message. Our office hours are Mon - Fri 9.30am - 5pm.…" at bounding box center [264, 141] width 192 height 12
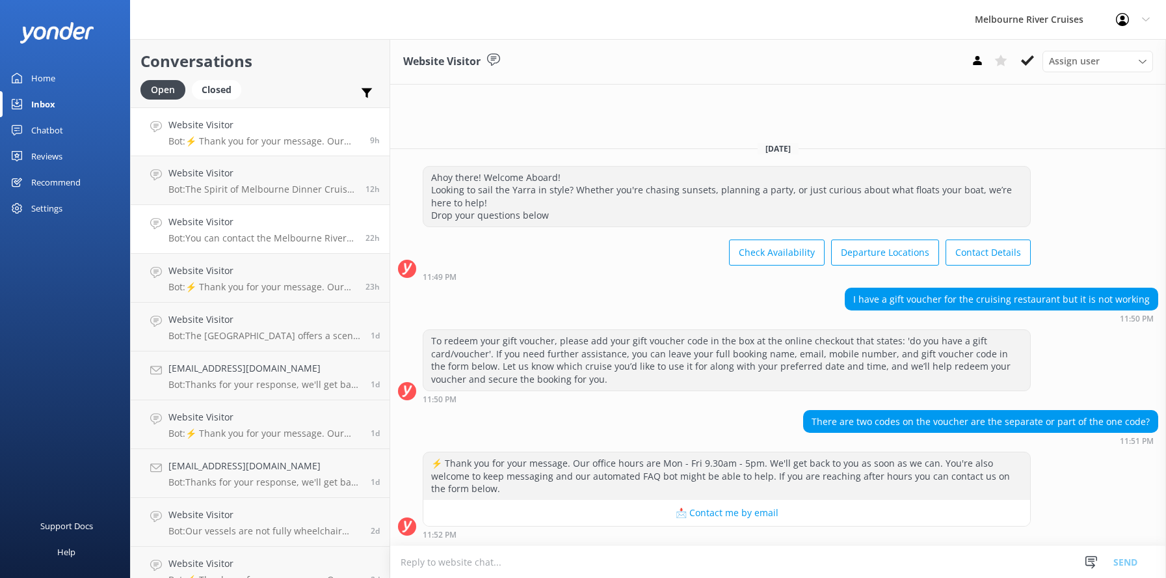
scroll to position [18, 0]
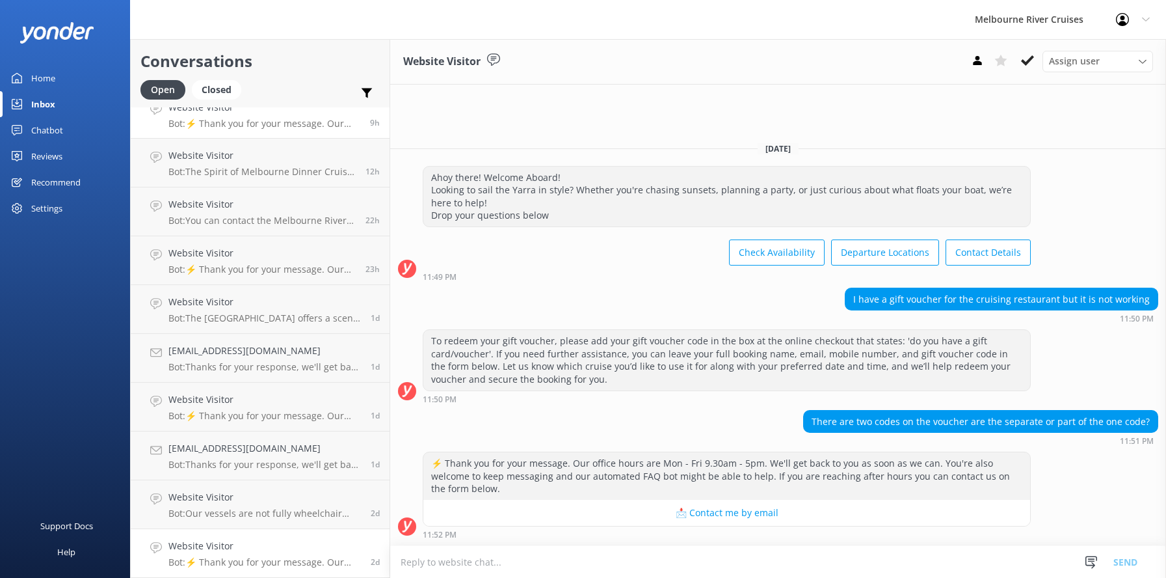
click at [271, 554] on div "Website Visitor Bot: ⚡ Thank you for your message. Our office hours are Mon - F…" at bounding box center [264, 553] width 193 height 29
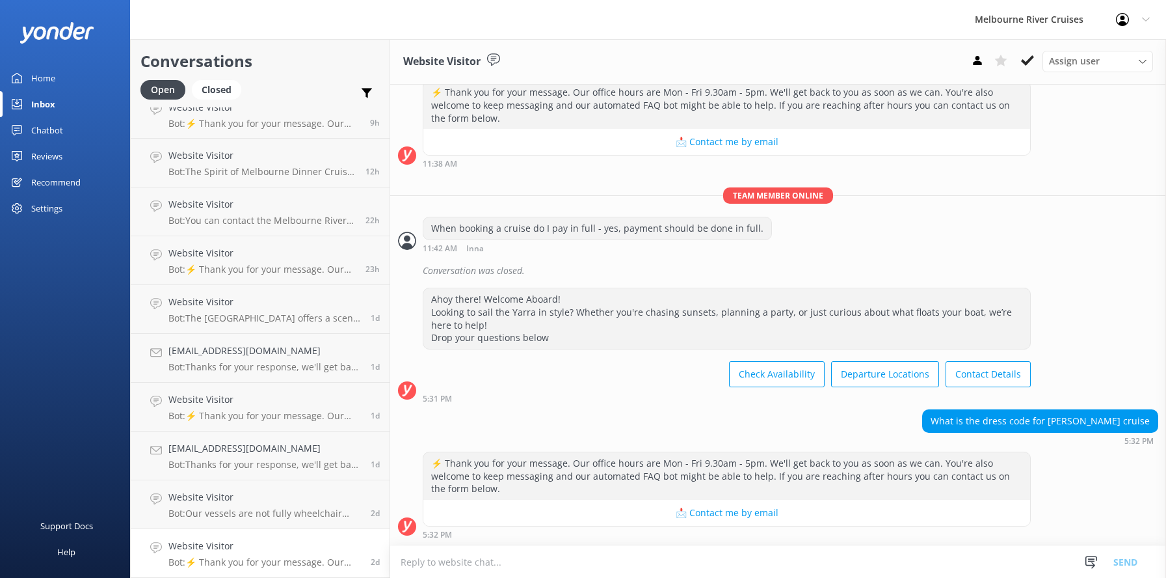
scroll to position [1207, 0]
